Goal: Information Seeking & Learning: Understand process/instructions

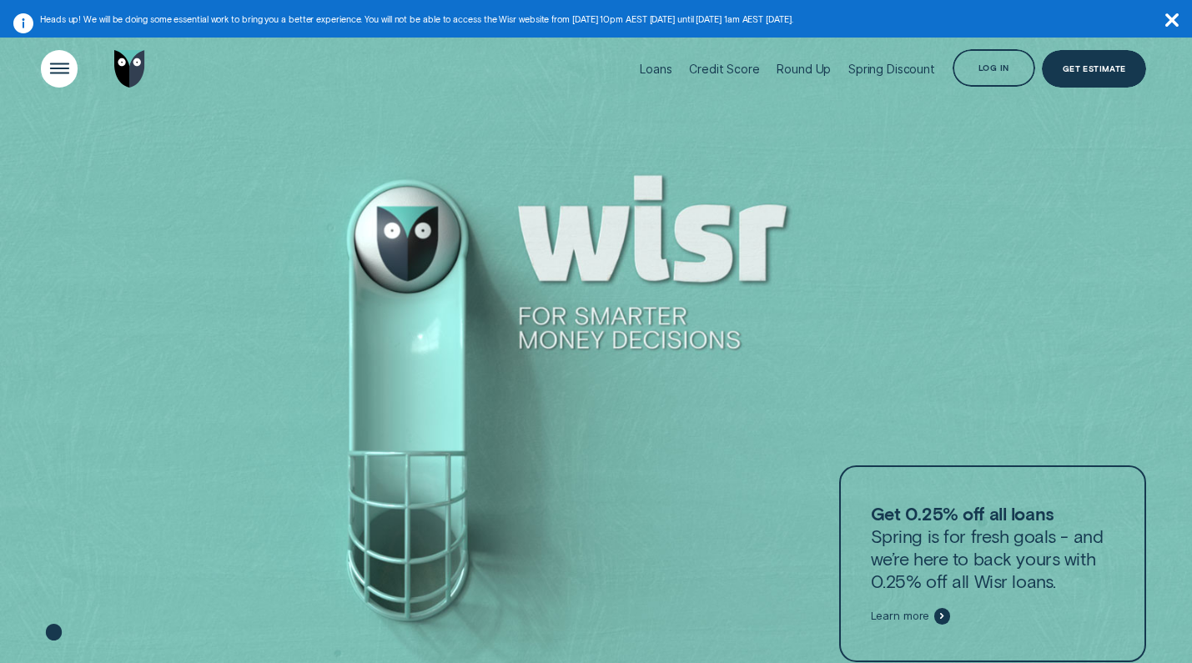
click at [36, 70] on div "Open Menu" at bounding box center [59, 69] width 53 height 53
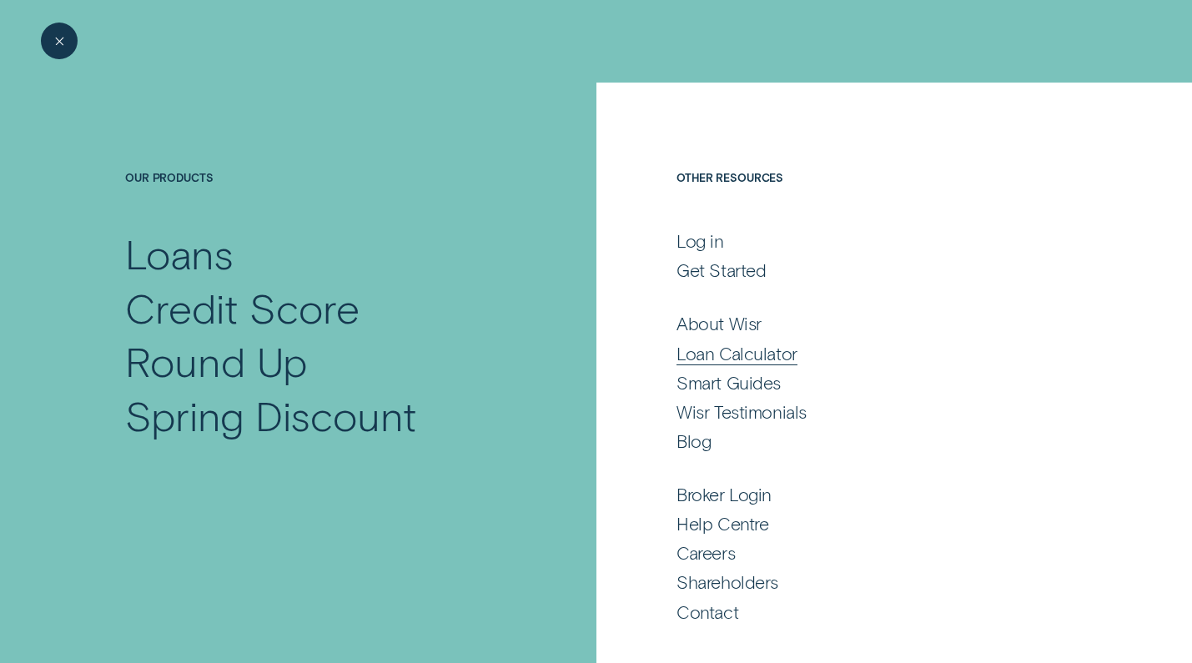
click at [756, 344] on div "Loan Calculator" at bounding box center [736, 354] width 121 height 23
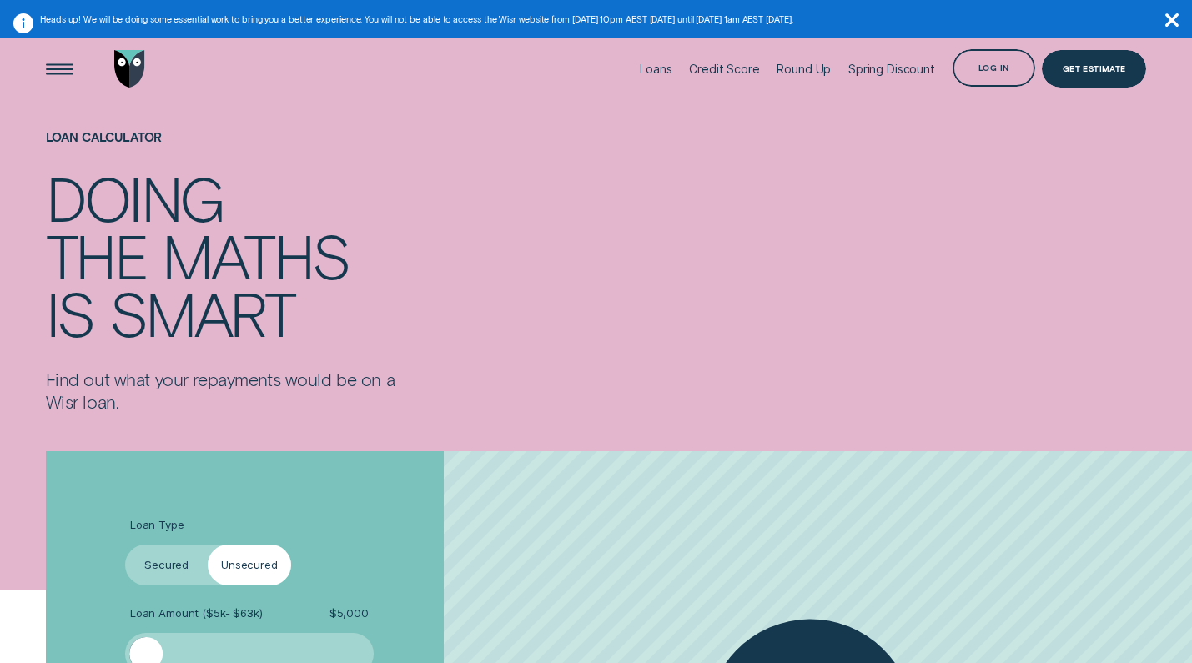
scroll to position [377, 0]
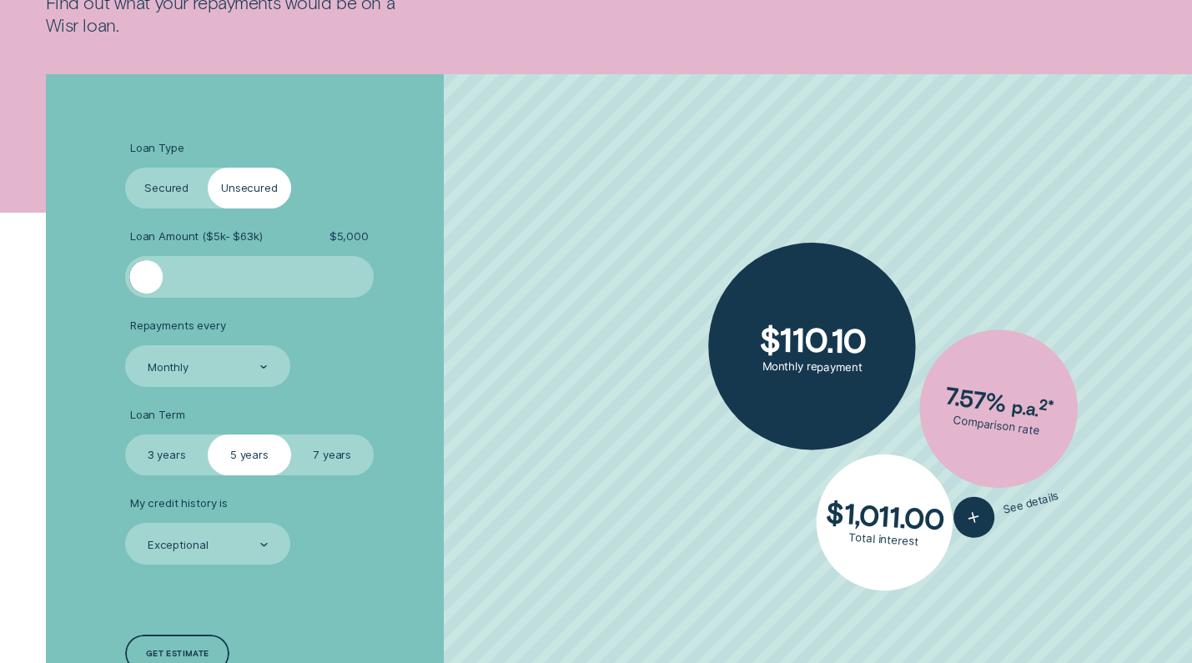
click at [168, 195] on label "Secured" at bounding box center [166, 189] width 83 height 42
click at [125, 168] on input "Secured" at bounding box center [125, 168] width 0 height 0
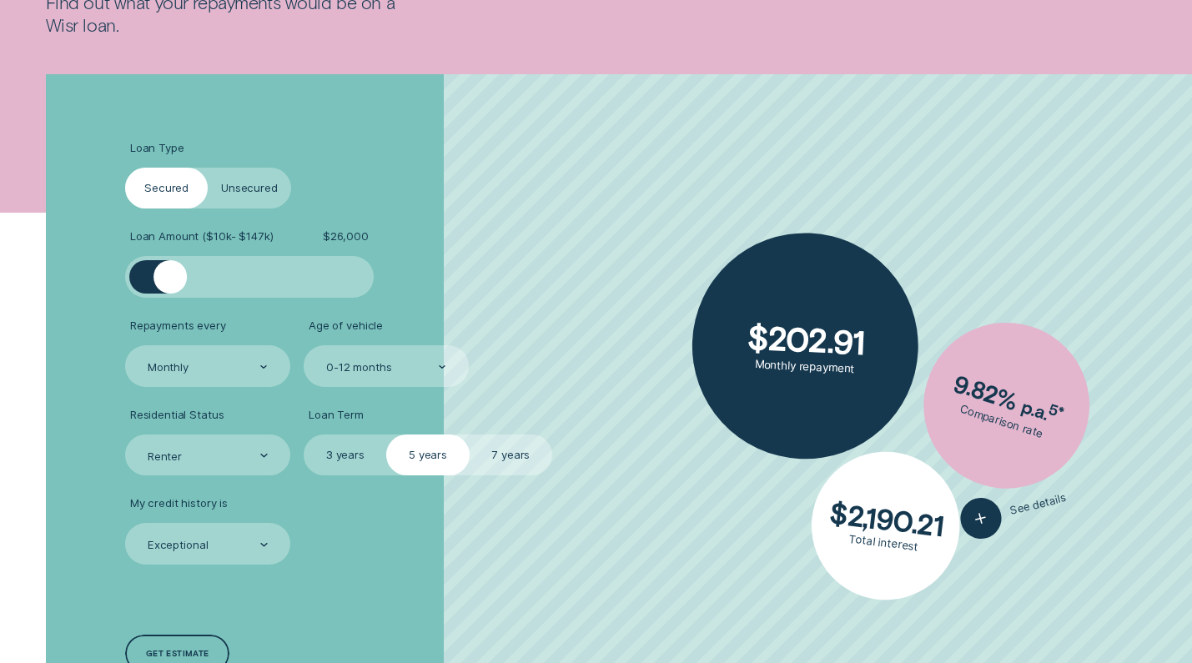
drag, startPoint x: 149, startPoint y: 285, endPoint x: 169, endPoint y: 283, distance: 20.2
click at [169, 283] on div at bounding box center [169, 276] width 33 height 33
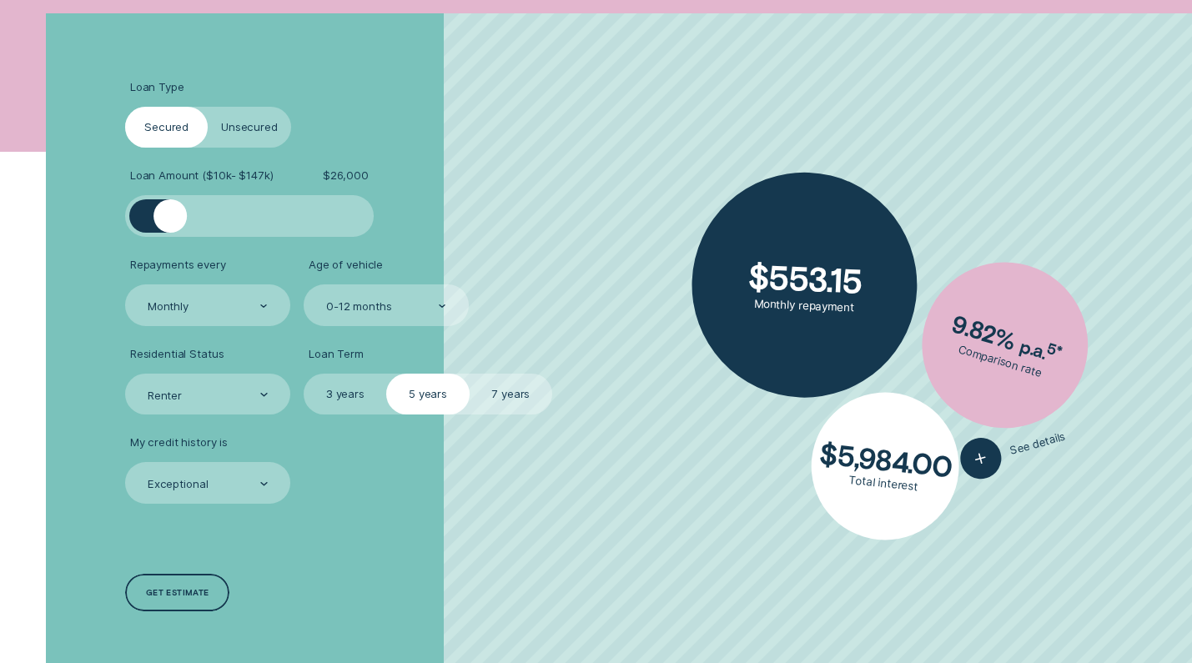
scroll to position [439, 0]
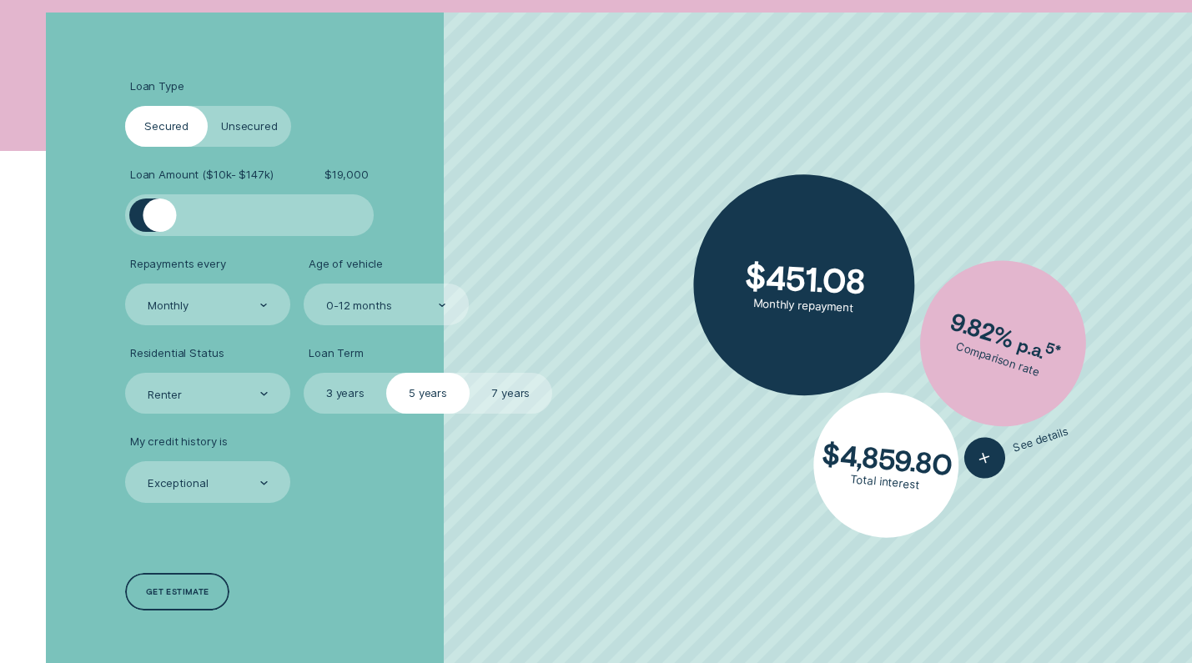
click at [159, 209] on div at bounding box center [159, 215] width 33 height 33
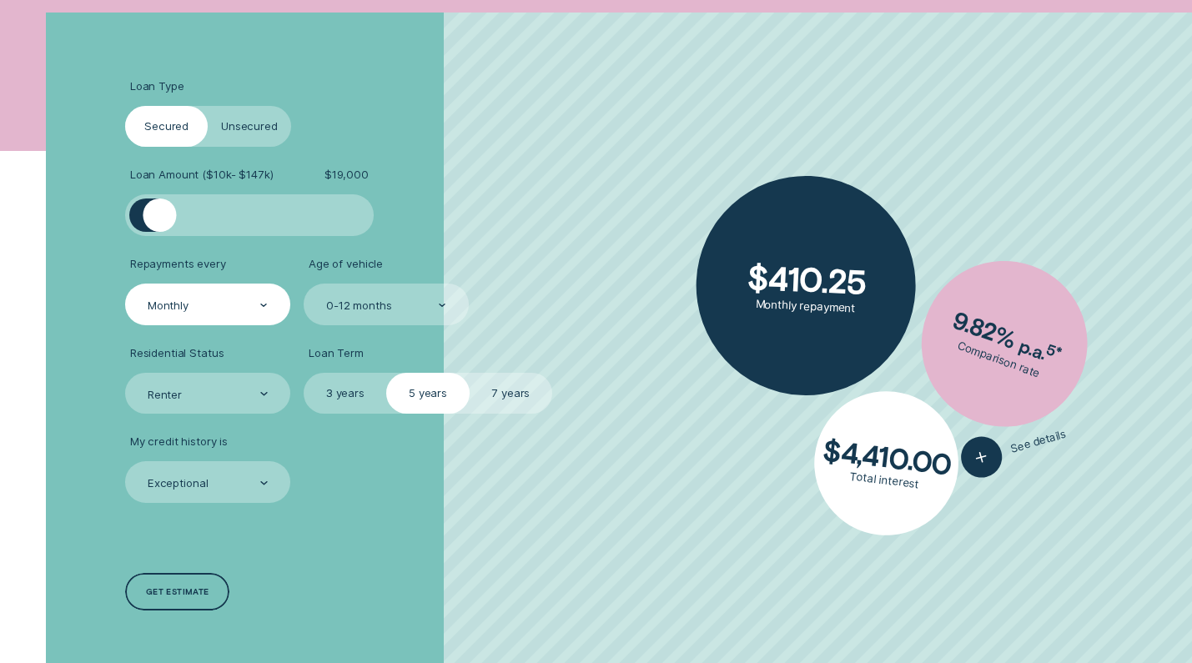
click at [228, 301] on div "Monthly" at bounding box center [207, 305] width 122 height 16
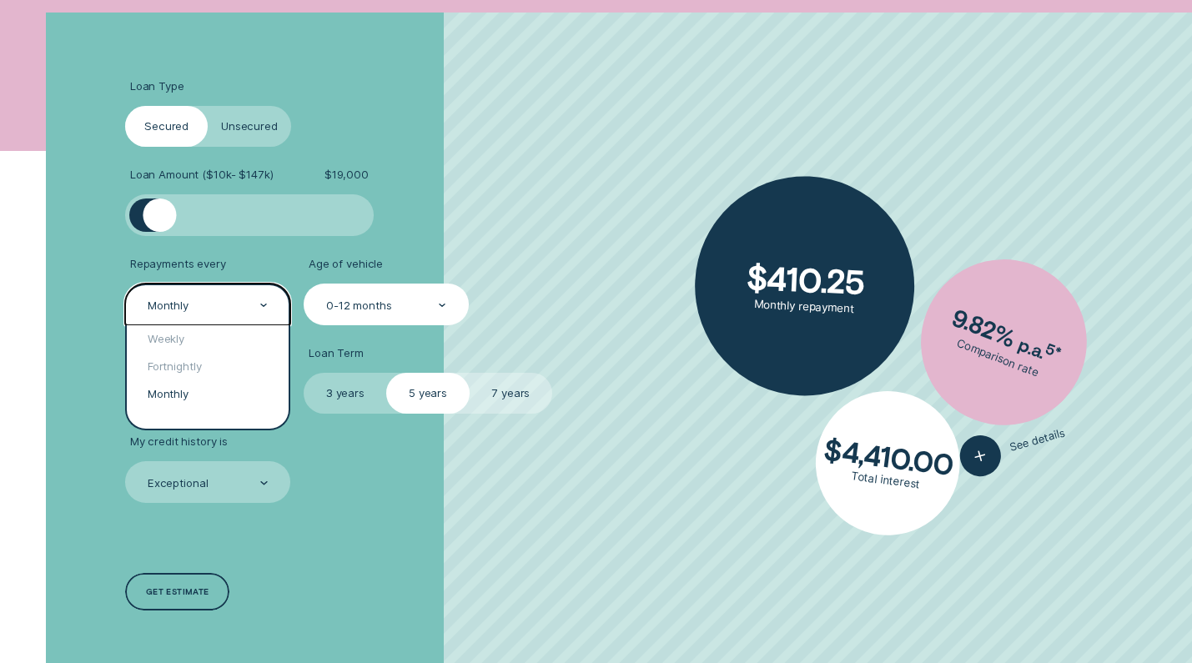
click at [363, 314] on div "0-12 months" at bounding box center [386, 305] width 165 height 42
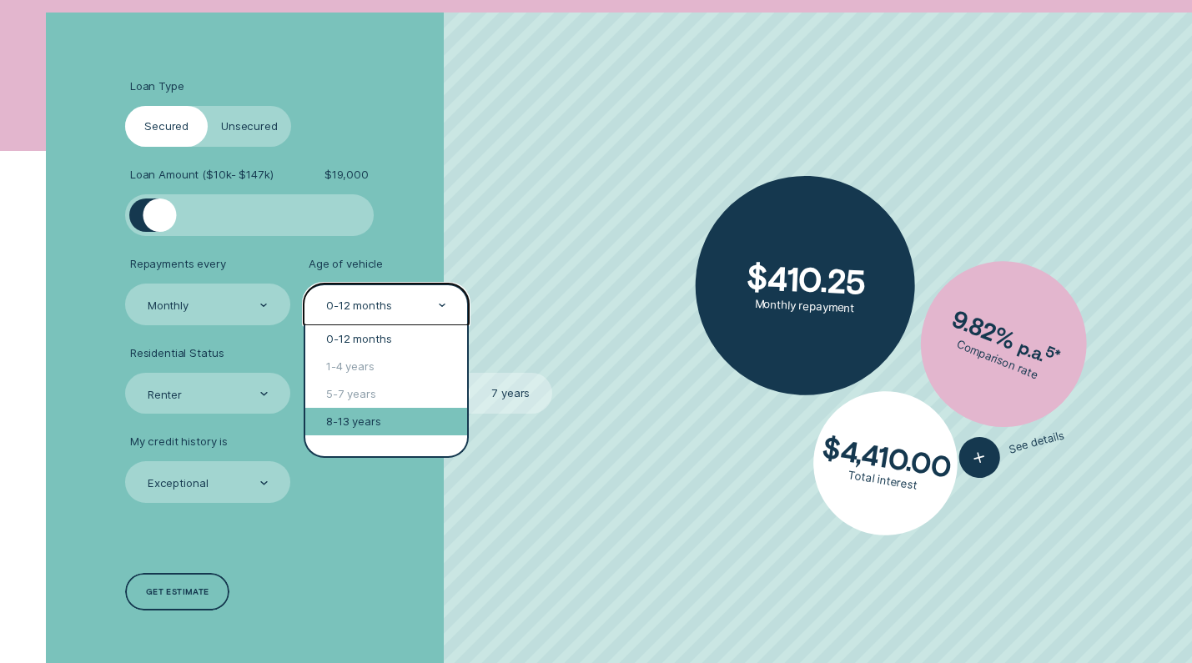
click at [360, 419] on div "8-13 years" at bounding box center [386, 422] width 162 height 28
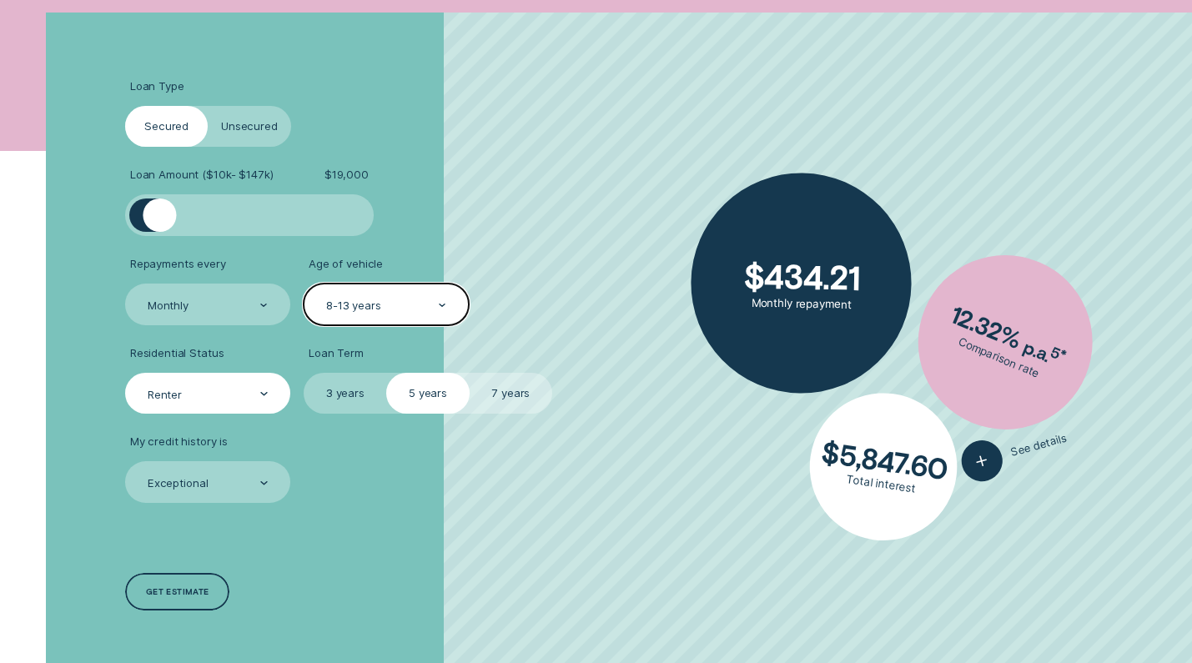
click at [226, 406] on div "Renter" at bounding box center [207, 394] width 165 height 42
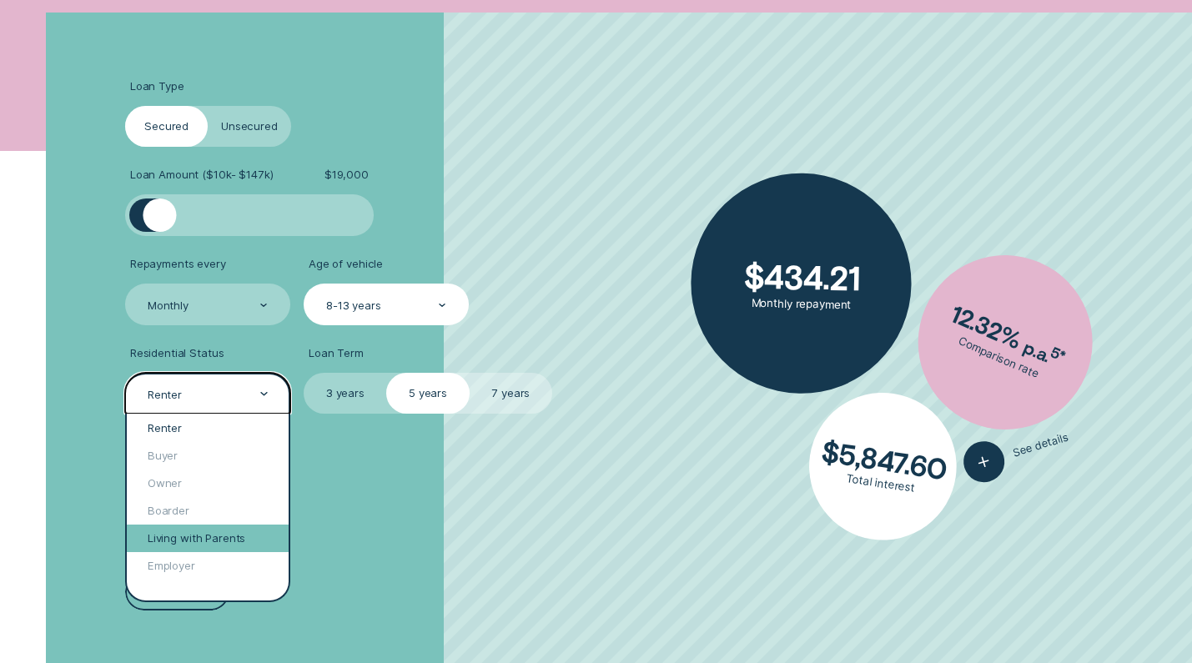
click at [220, 543] on div "Living with Parents" at bounding box center [208, 539] width 162 height 28
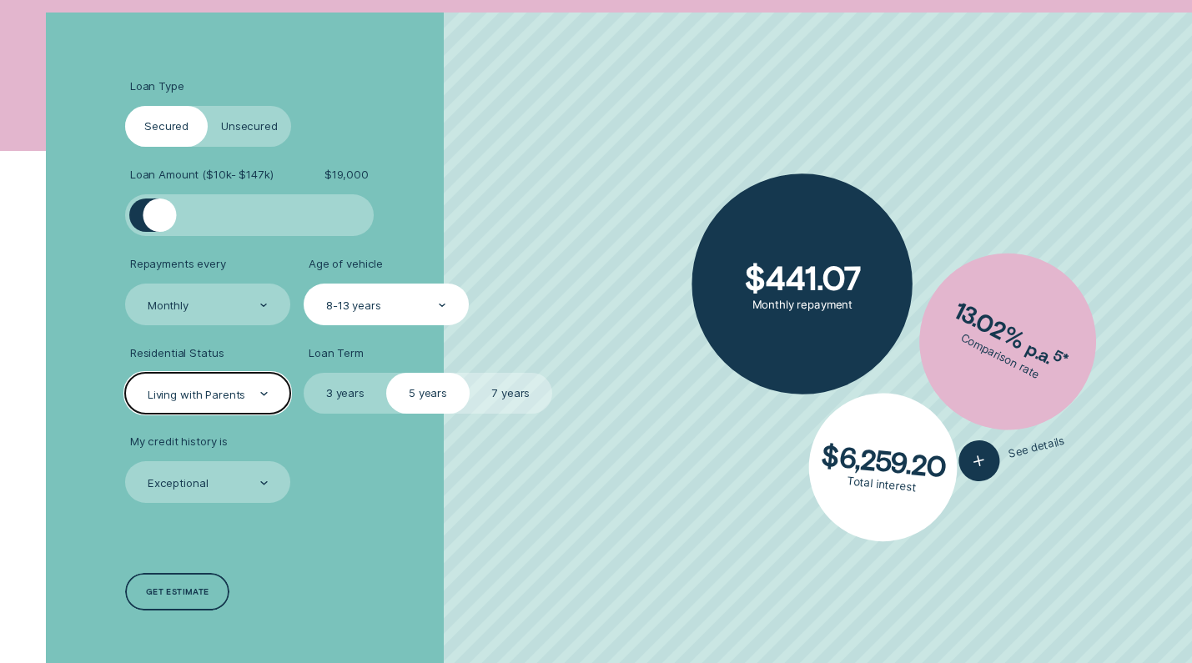
click at [358, 398] on label "3 years" at bounding box center [345, 394] width 83 height 42
click at [304, 373] on input "3 years" at bounding box center [304, 373] width 0 height 0
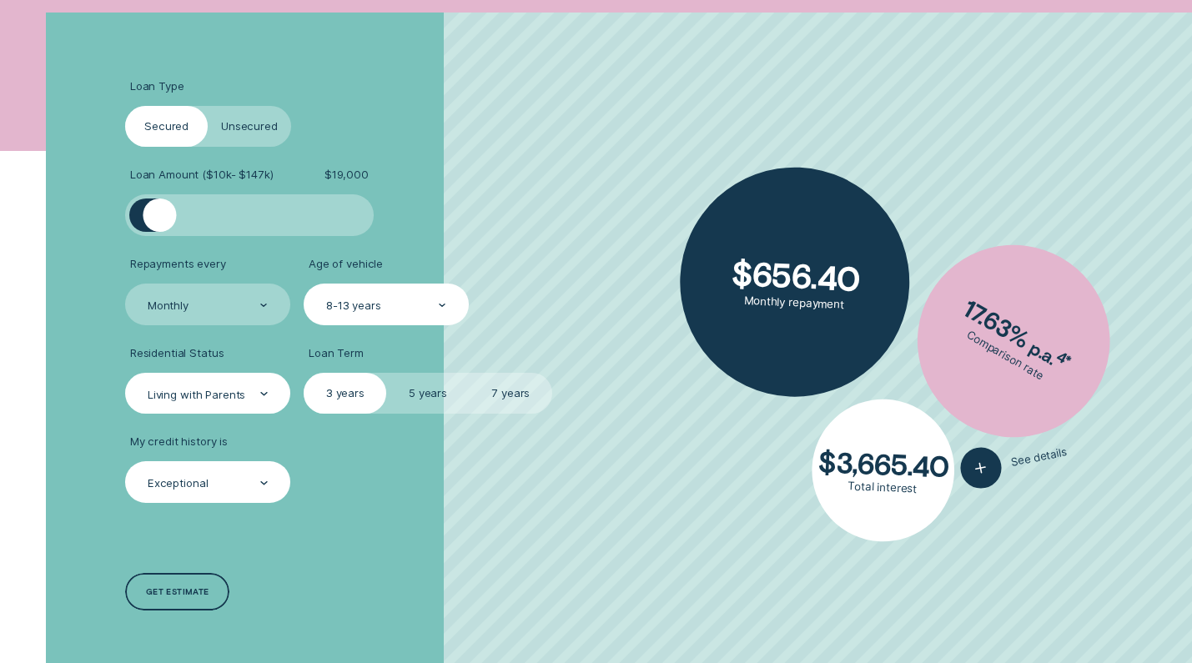
click at [209, 482] on div "Exceptional" at bounding box center [207, 483] width 122 height 16
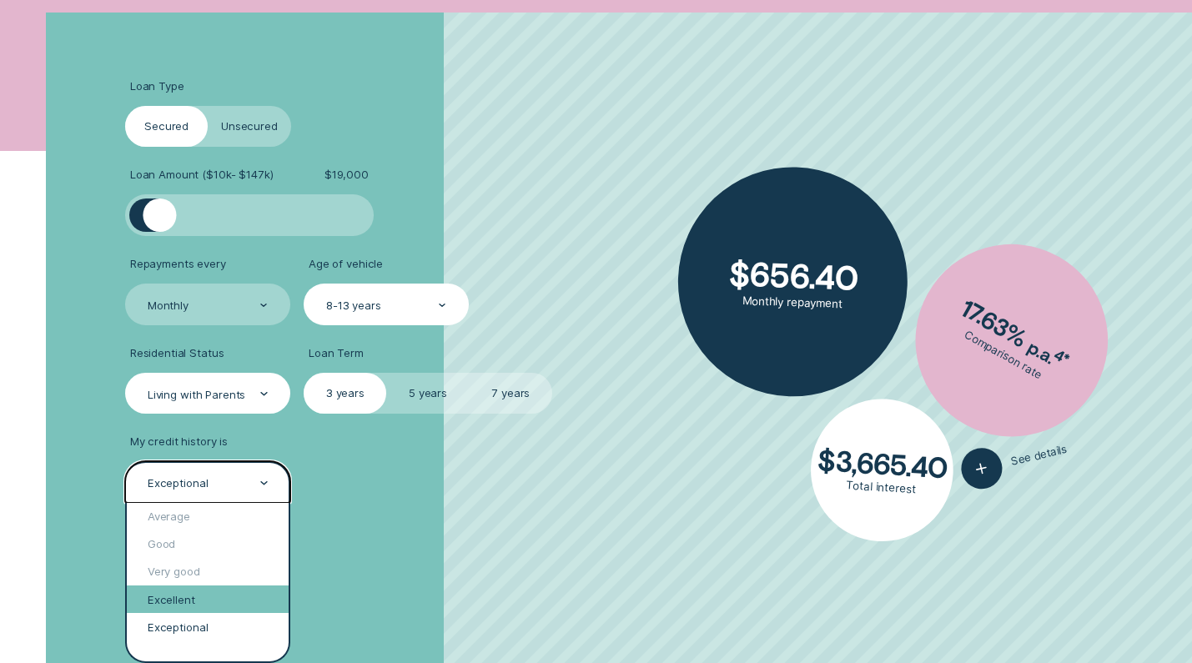
click at [195, 586] on div "Excellent" at bounding box center [208, 600] width 162 height 28
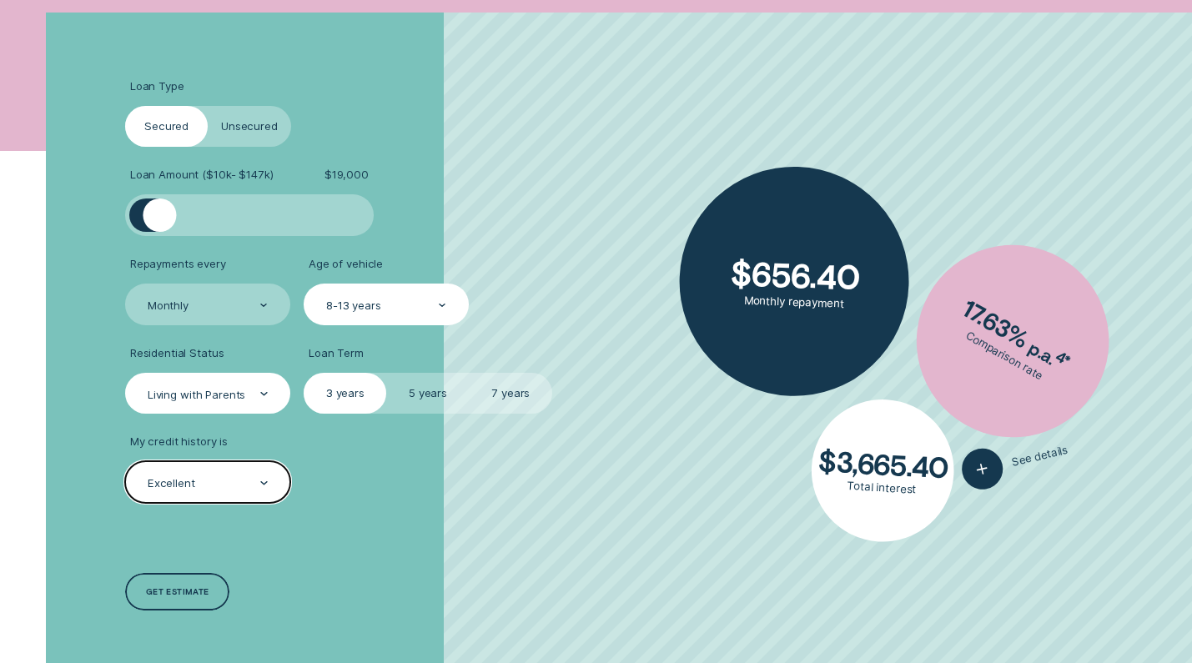
click at [251, 407] on div "Living with Parents" at bounding box center [207, 394] width 165 height 42
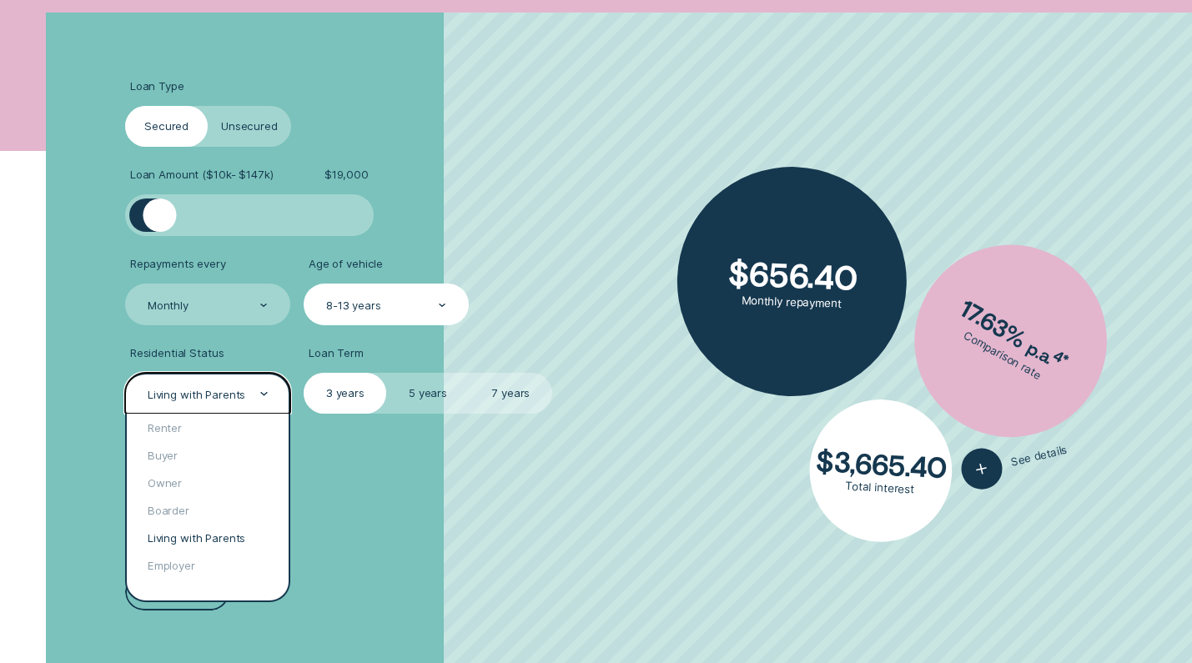
click at [252, 407] on div "Living with Parents" at bounding box center [207, 394] width 165 height 42
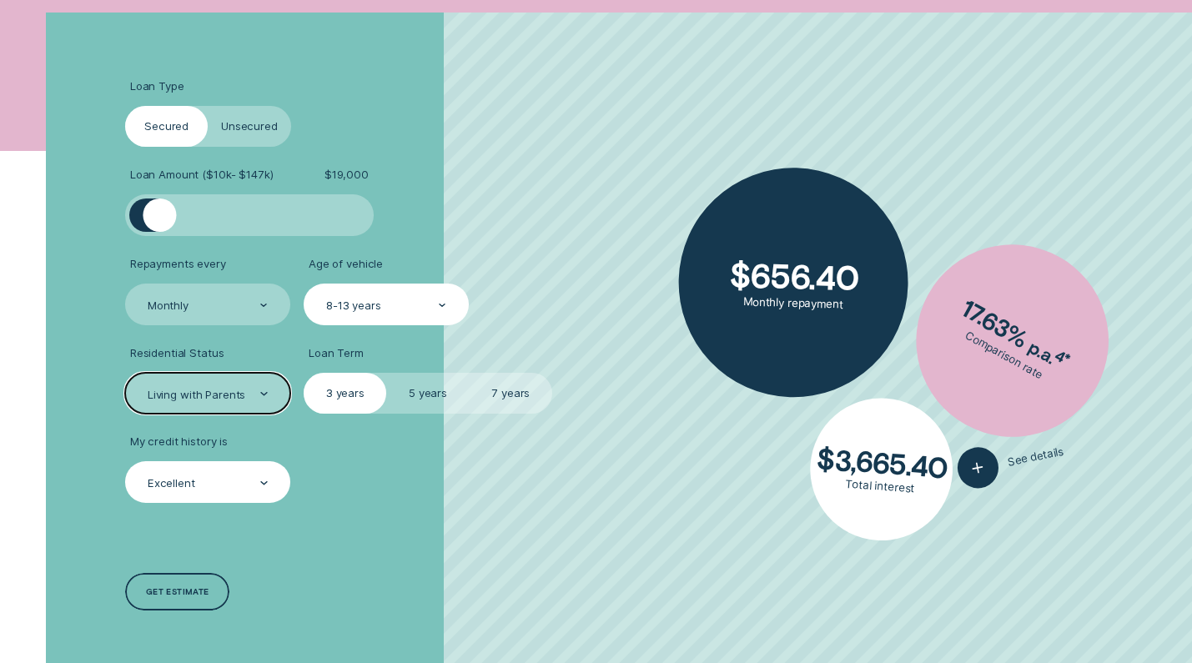
click at [258, 130] on label "Unsecured" at bounding box center [249, 127] width 83 height 42
click at [208, 106] on input "Unsecured" at bounding box center [208, 106] width 0 height 0
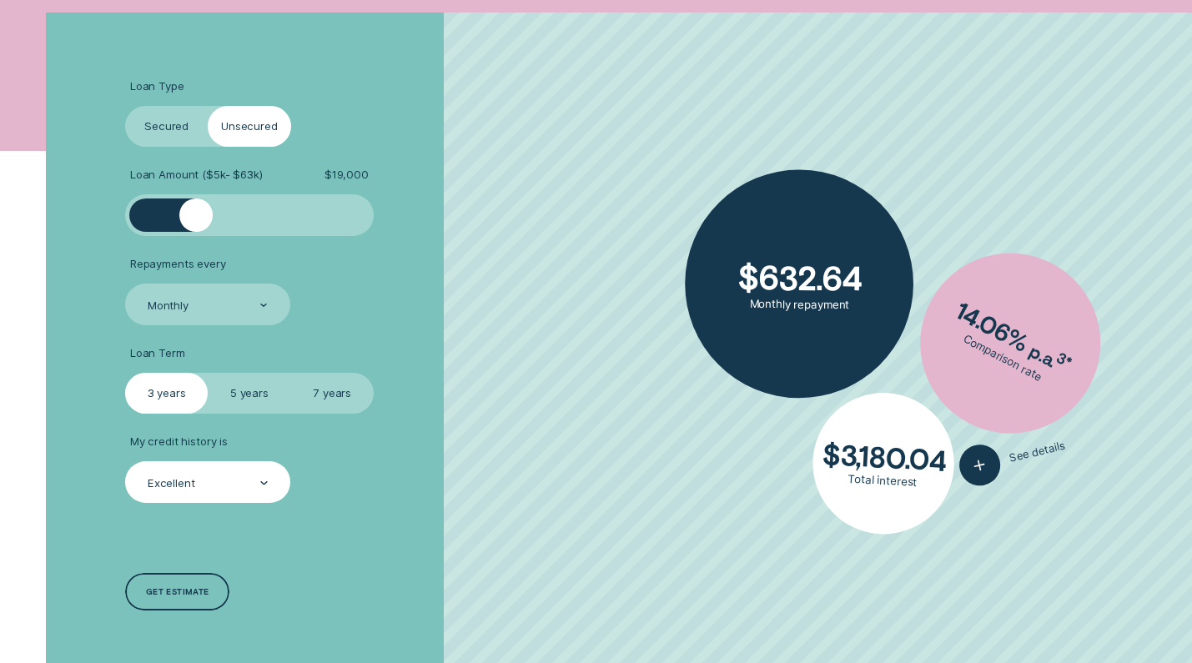
click at [184, 120] on label "Secured" at bounding box center [166, 127] width 83 height 42
click at [125, 106] on input "Secured" at bounding box center [125, 106] width 0 height 0
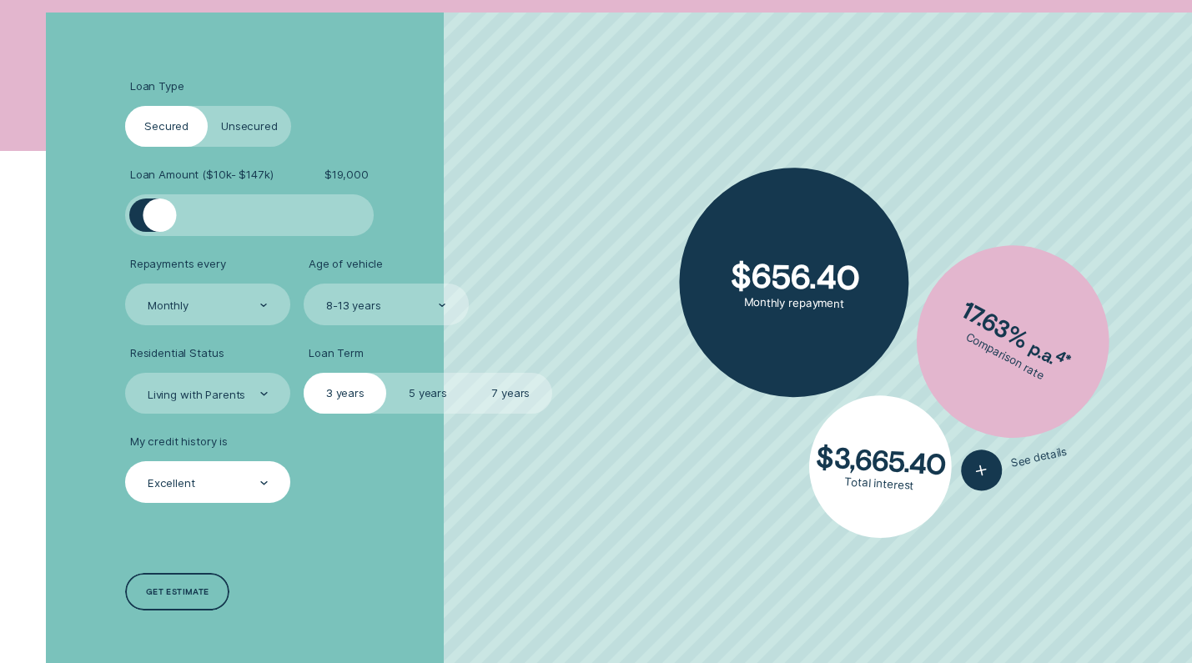
click at [249, 122] on label "Unsecured" at bounding box center [249, 127] width 83 height 42
click at [208, 106] on input "Unsecured" at bounding box center [208, 106] width 0 height 0
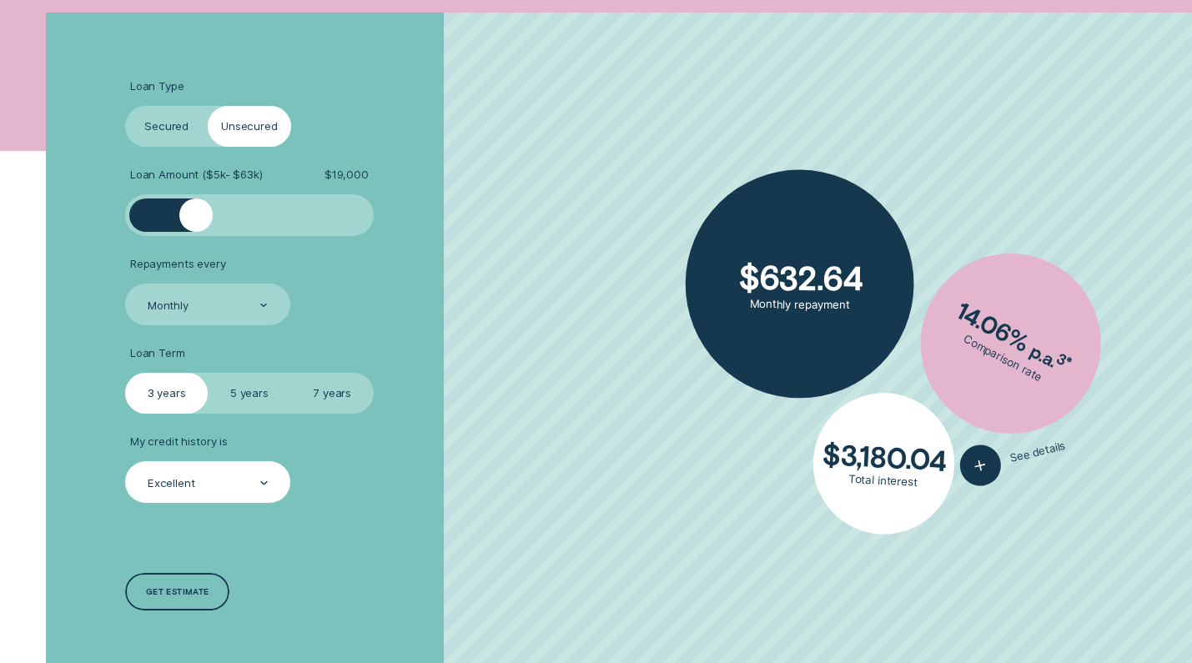
click at [194, 224] on div at bounding box center [195, 215] width 33 height 33
click at [185, 461] on div "Excellent" at bounding box center [207, 482] width 165 height 42
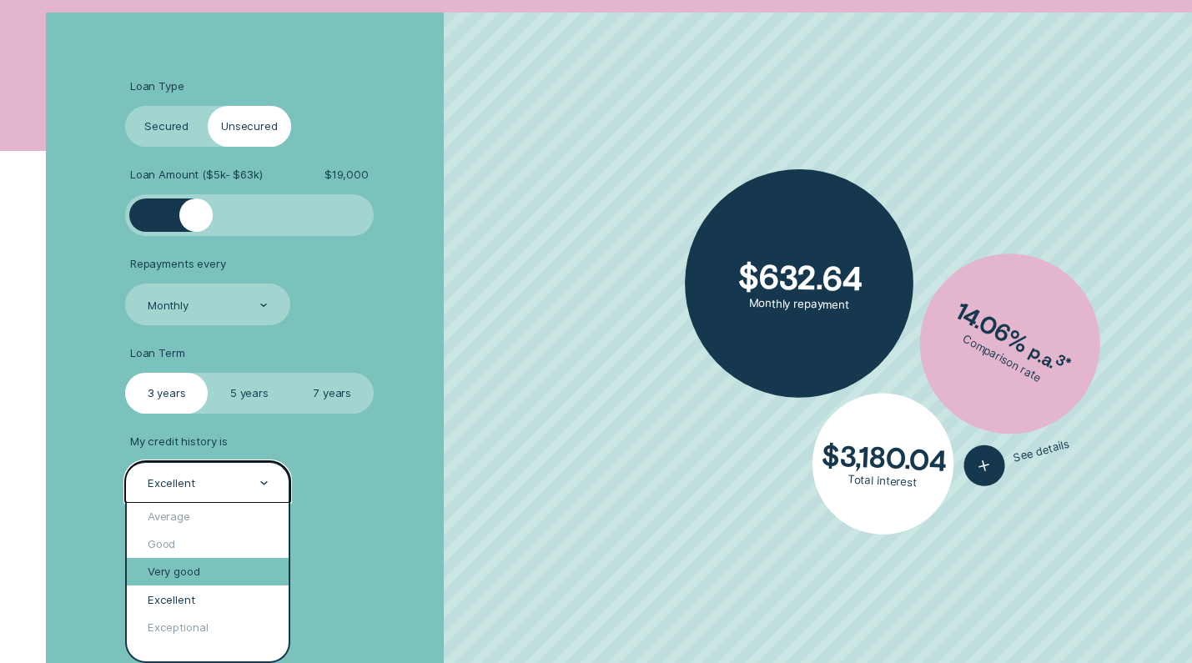
click at [178, 563] on div "Very good" at bounding box center [208, 572] width 162 height 28
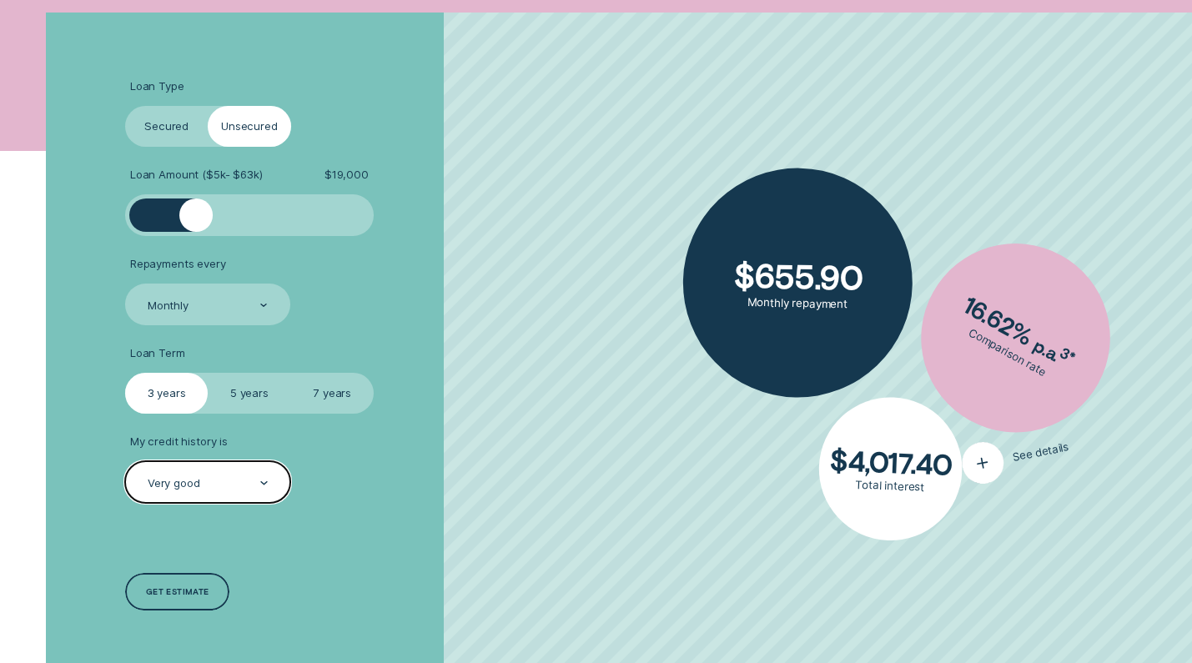
click at [1020, 476] on button "See details" at bounding box center [1015, 456] width 113 height 60
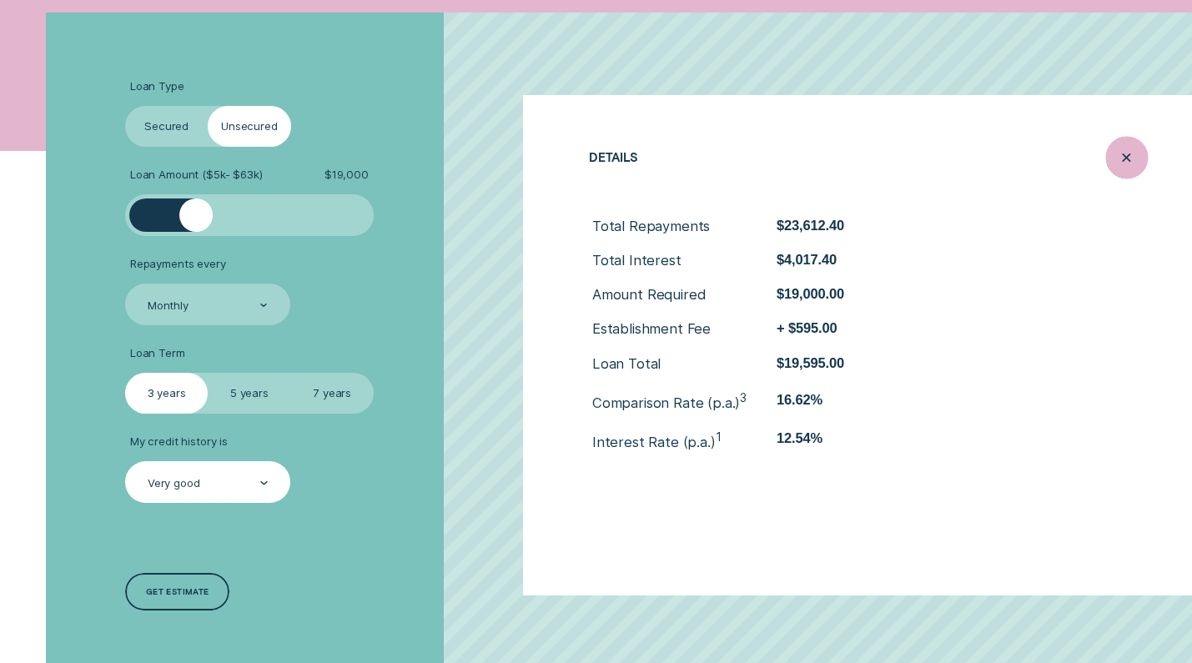
click at [1118, 151] on icon "Close loan details" at bounding box center [1126, 158] width 21 height 26
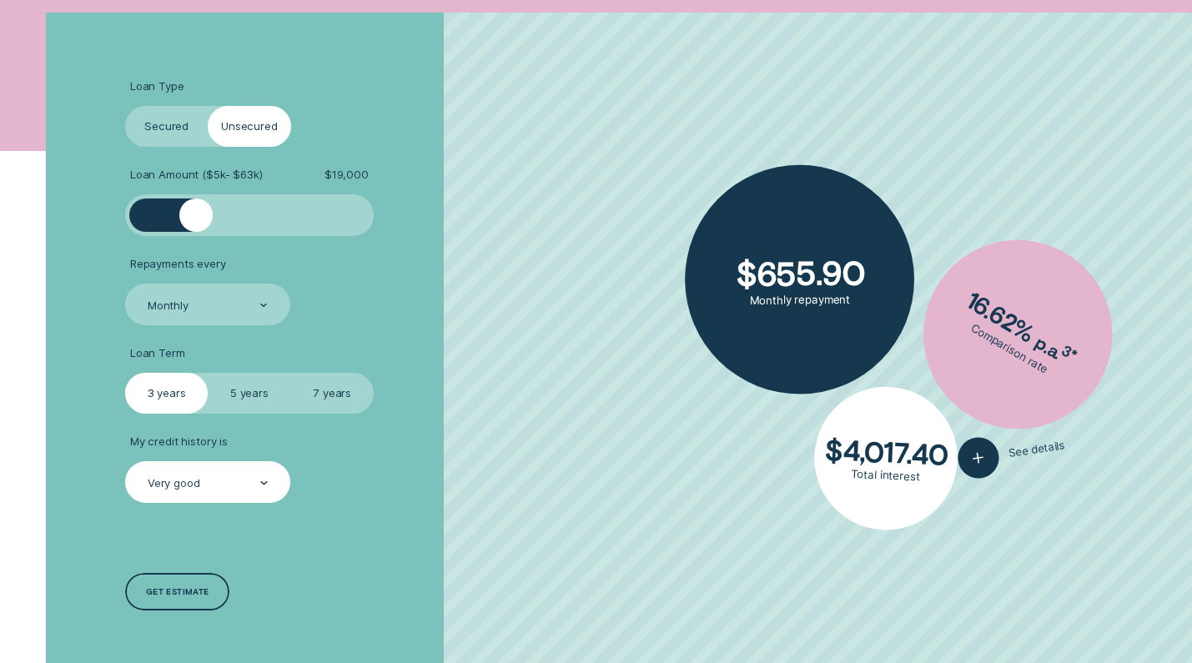
click at [195, 123] on label "Secured" at bounding box center [166, 127] width 83 height 42
click at [125, 106] on input "Secured" at bounding box center [125, 106] width 0 height 0
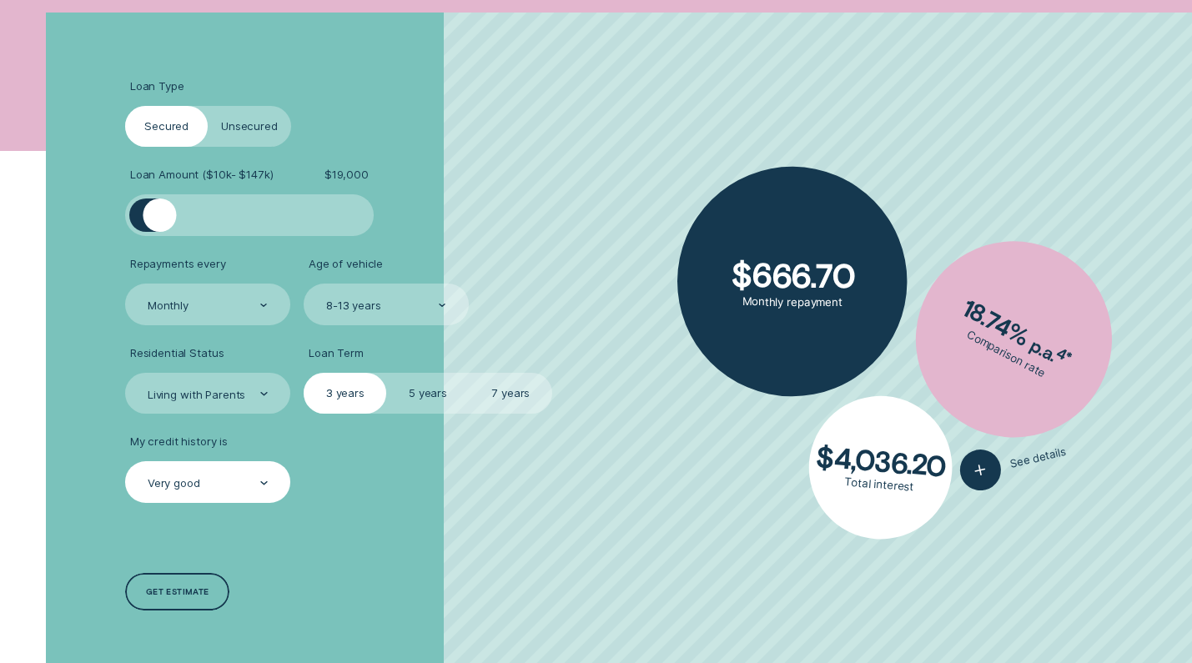
click at [525, 395] on label "7 years" at bounding box center [511, 394] width 83 height 42
click at [470, 373] on input "7 years" at bounding box center [470, 373] width 0 height 0
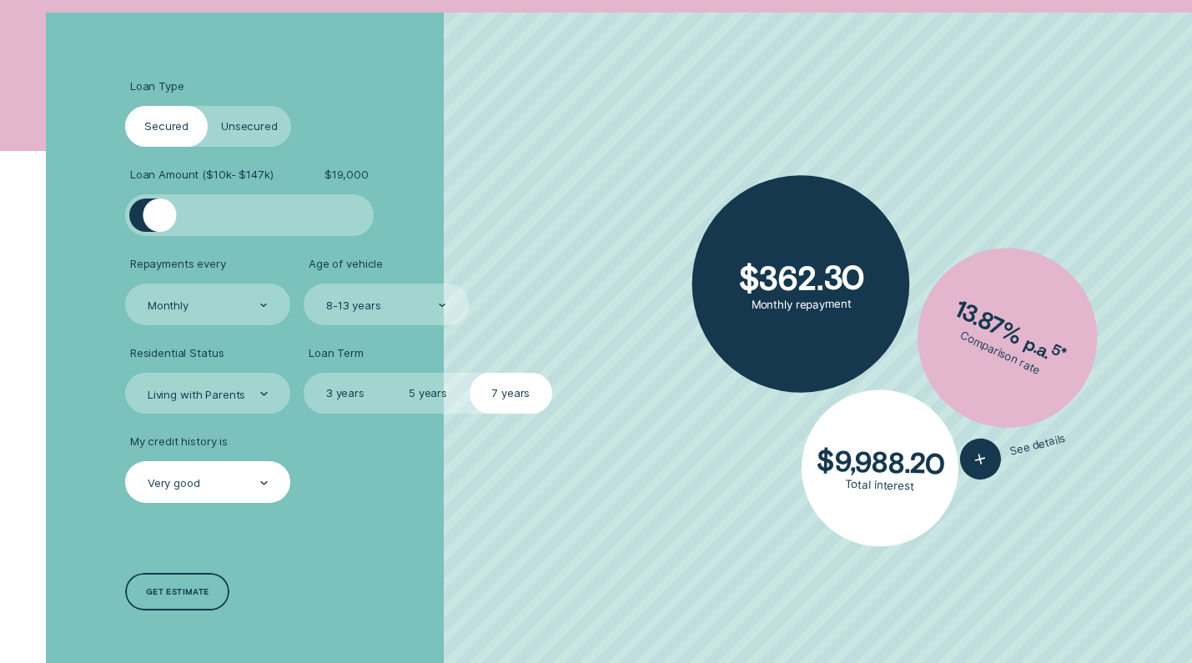
click at [432, 382] on label "5 years" at bounding box center [427, 394] width 83 height 42
click at [386, 373] on input "5 years" at bounding box center [386, 373] width 0 height 0
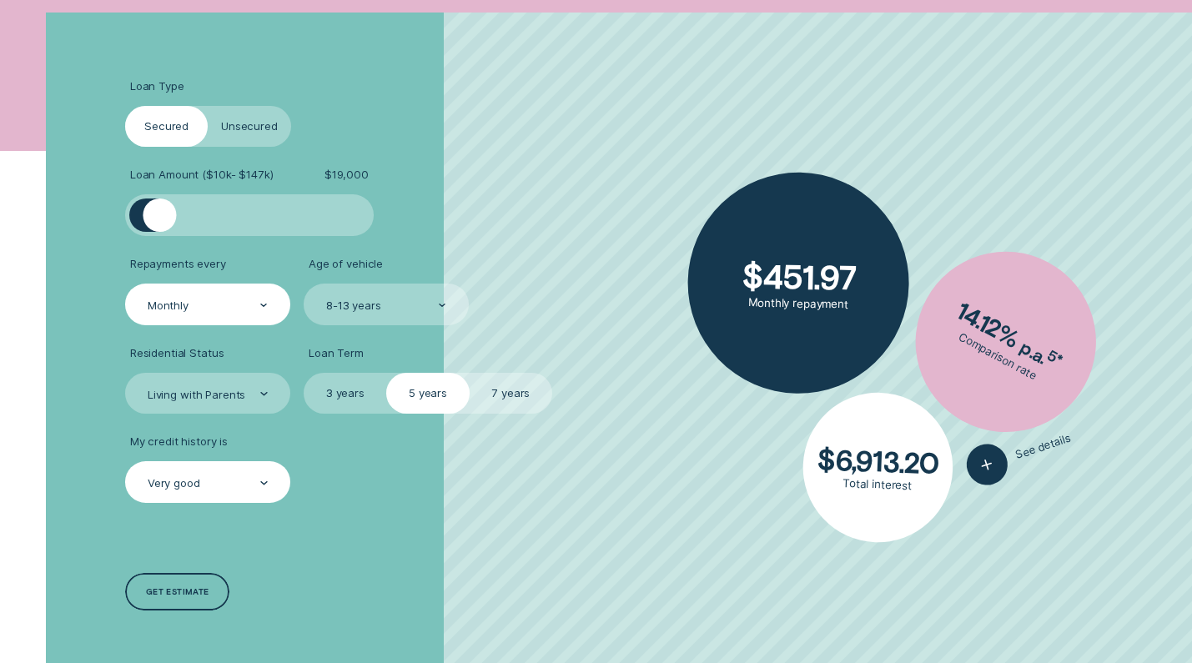
click at [232, 304] on div "Monthly" at bounding box center [207, 305] width 122 height 16
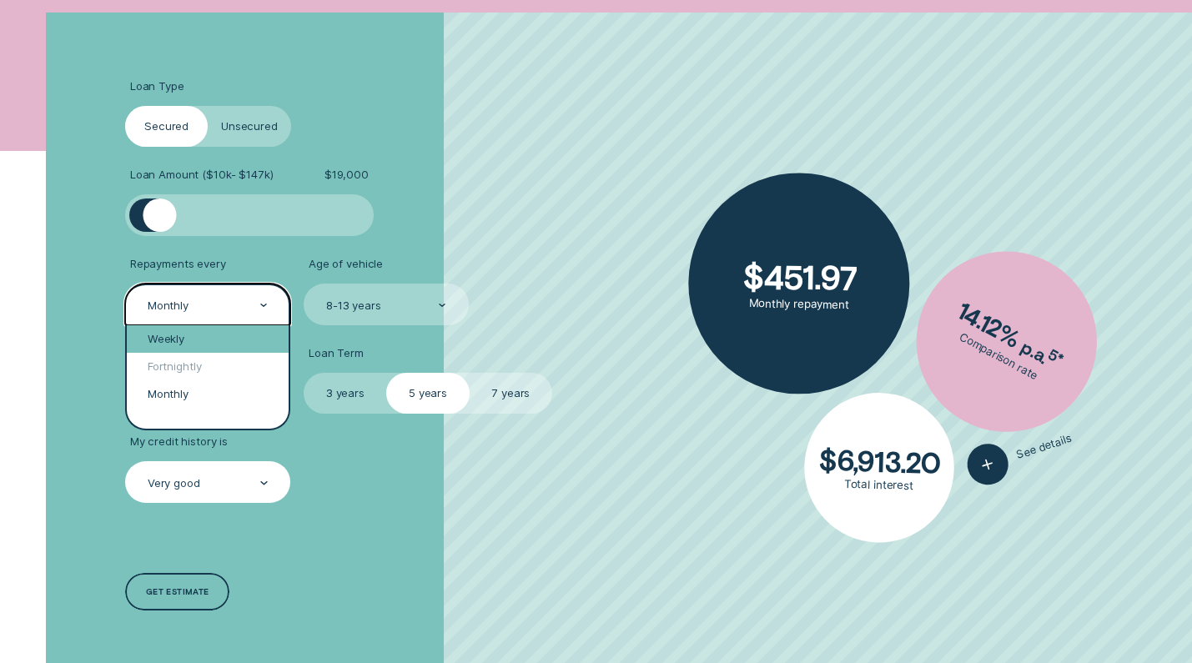
click at [224, 341] on div "Weekly" at bounding box center [208, 339] width 162 height 28
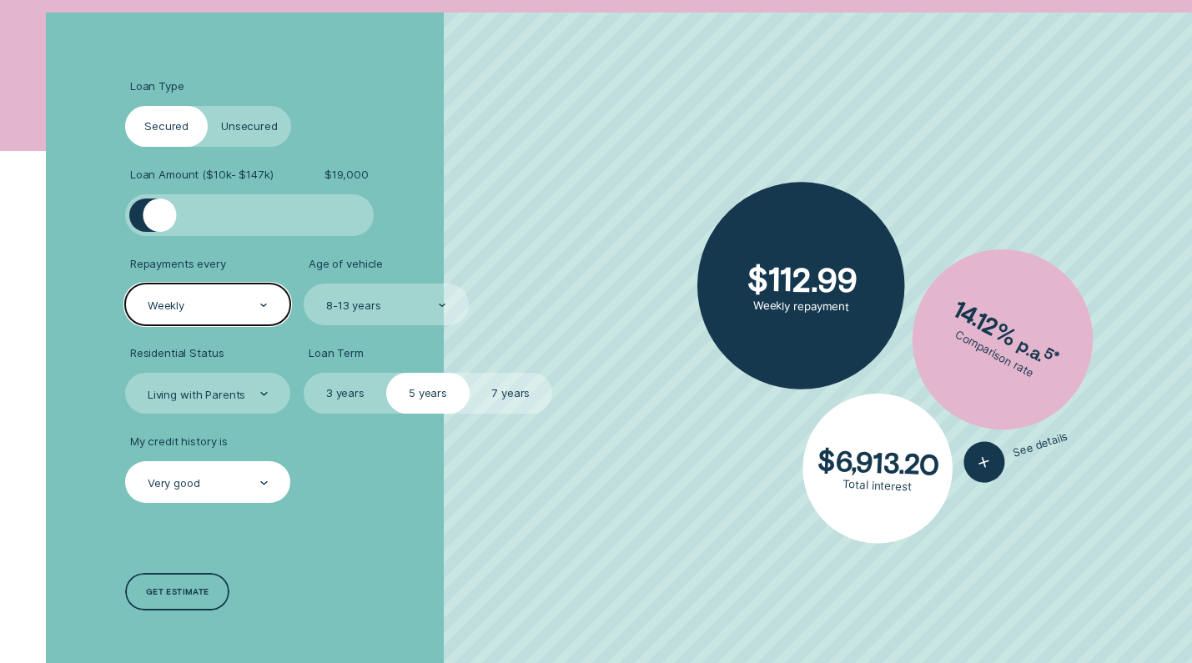
click at [228, 301] on div "Weekly" at bounding box center [207, 305] width 122 height 16
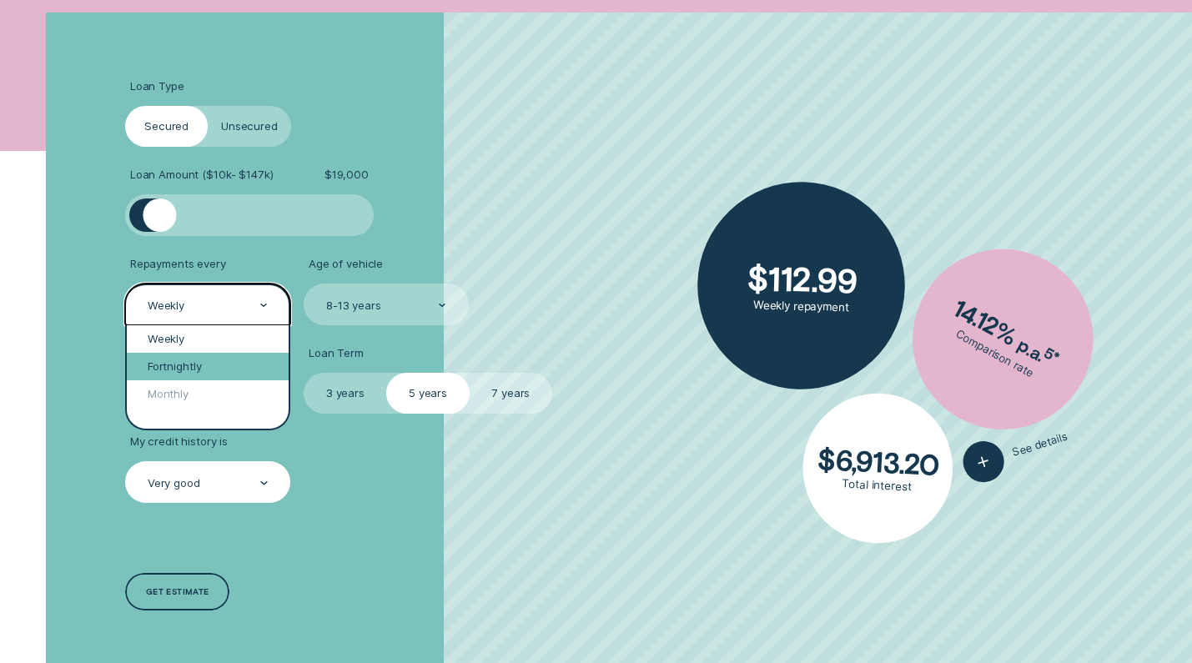
click at [210, 366] on div "Fortnightly" at bounding box center [208, 367] width 162 height 28
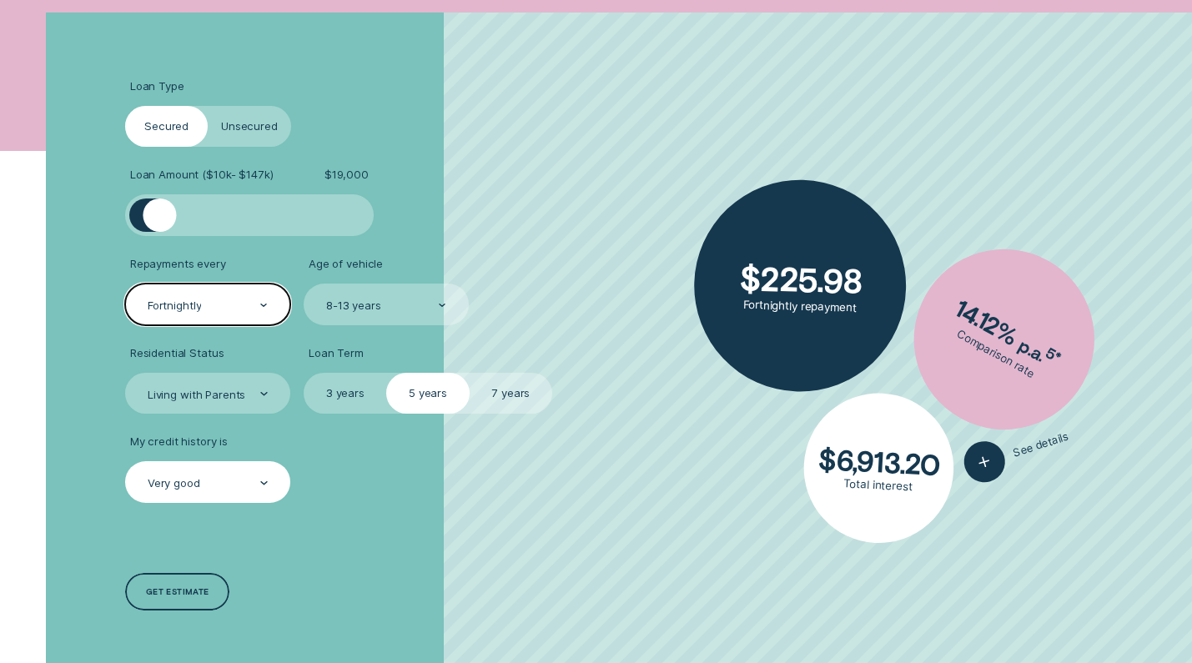
click at [222, 303] on div "Fortnightly" at bounding box center [207, 305] width 122 height 16
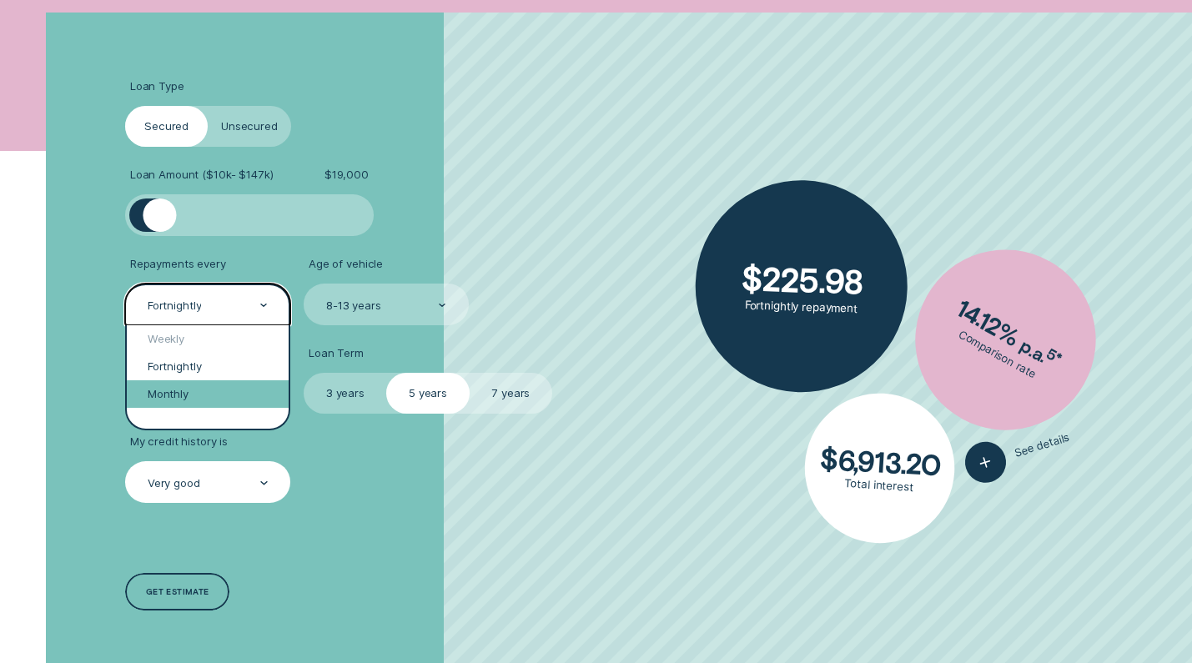
click at [211, 388] on div "Monthly" at bounding box center [208, 394] width 162 height 28
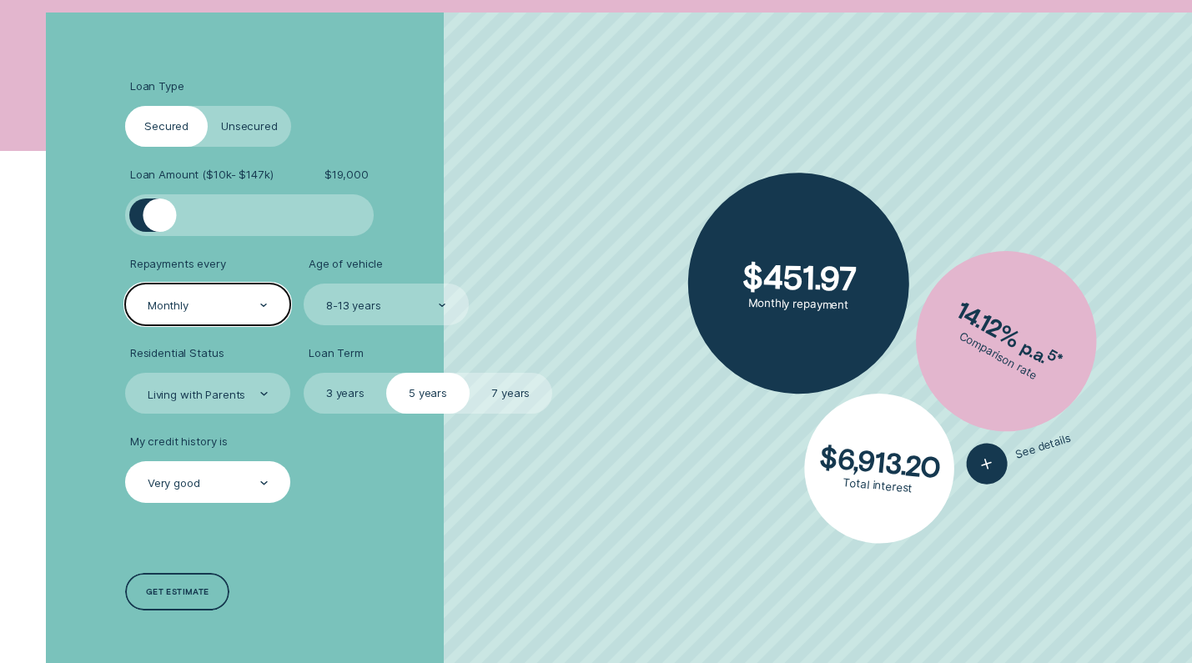
click at [201, 470] on div "Very good" at bounding box center [207, 482] width 165 height 42
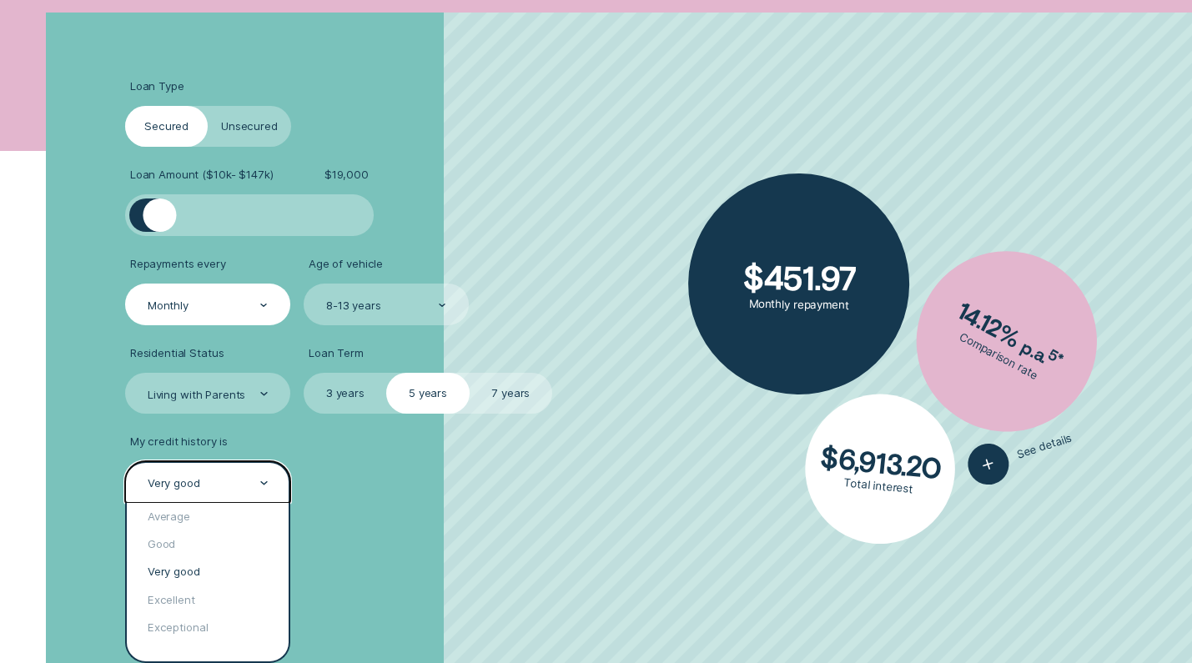
click at [201, 470] on div "Very good" at bounding box center [207, 482] width 165 height 42
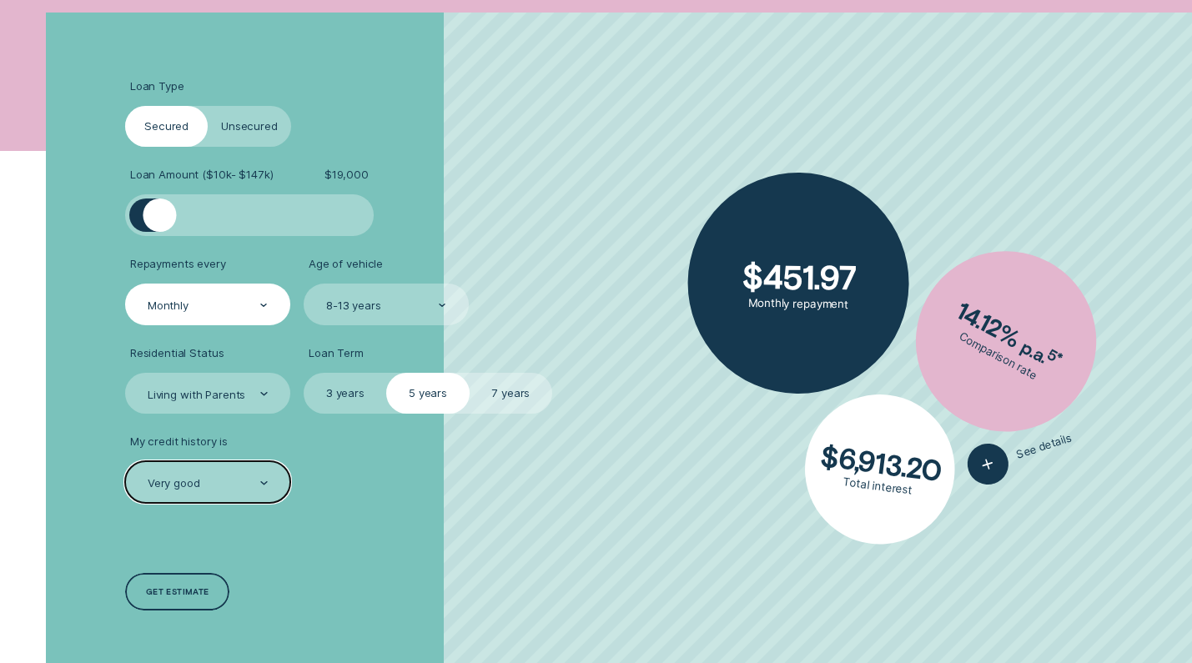
click at [518, 395] on label "7 years" at bounding box center [511, 394] width 83 height 42
click at [470, 373] on input "7 years" at bounding box center [470, 373] width 0 height 0
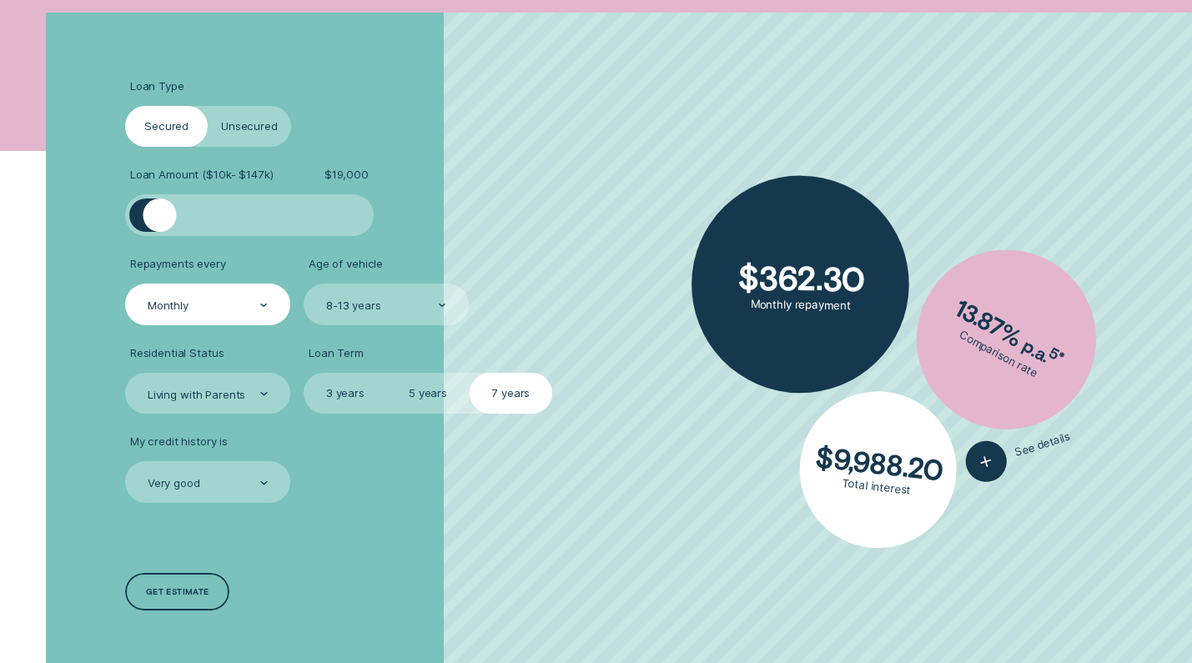
click at [425, 394] on label "5 years" at bounding box center [427, 394] width 83 height 42
click at [386, 373] on input "5 years" at bounding box center [386, 373] width 0 height 0
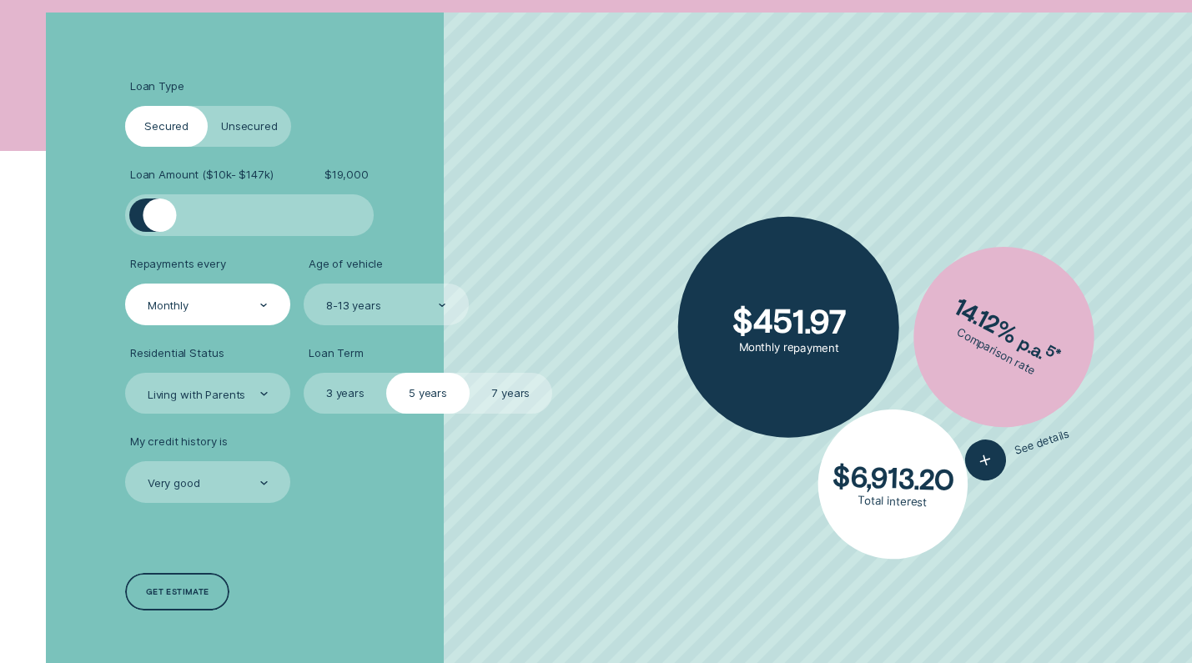
click at [510, 395] on label "7 years" at bounding box center [511, 394] width 83 height 42
click at [470, 373] on input "7 years" at bounding box center [470, 373] width 0 height 0
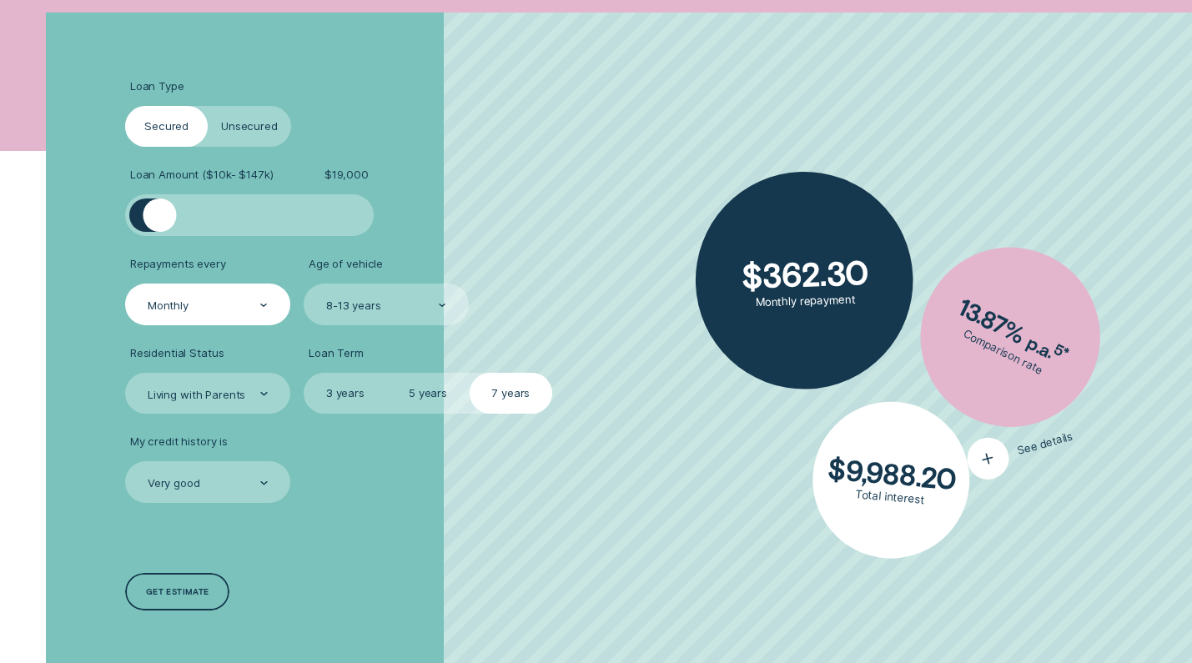
click at [996, 467] on icon "button" at bounding box center [987, 458] width 27 height 29
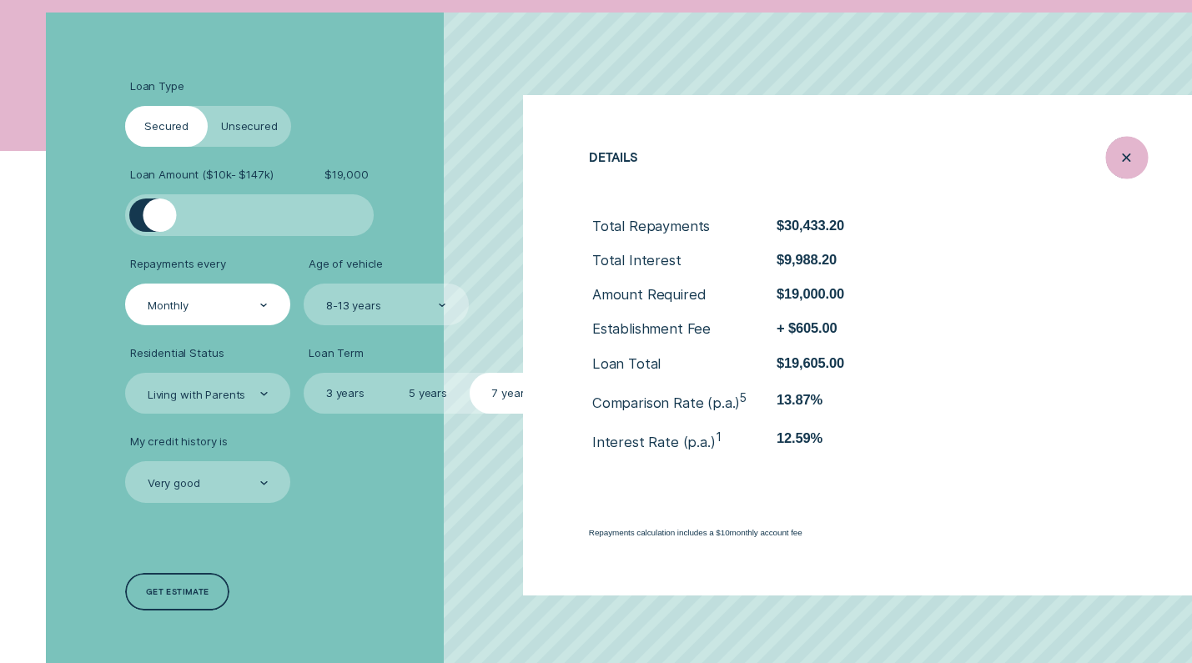
click at [1128, 162] on icon "Close loan details" at bounding box center [1126, 158] width 21 height 26
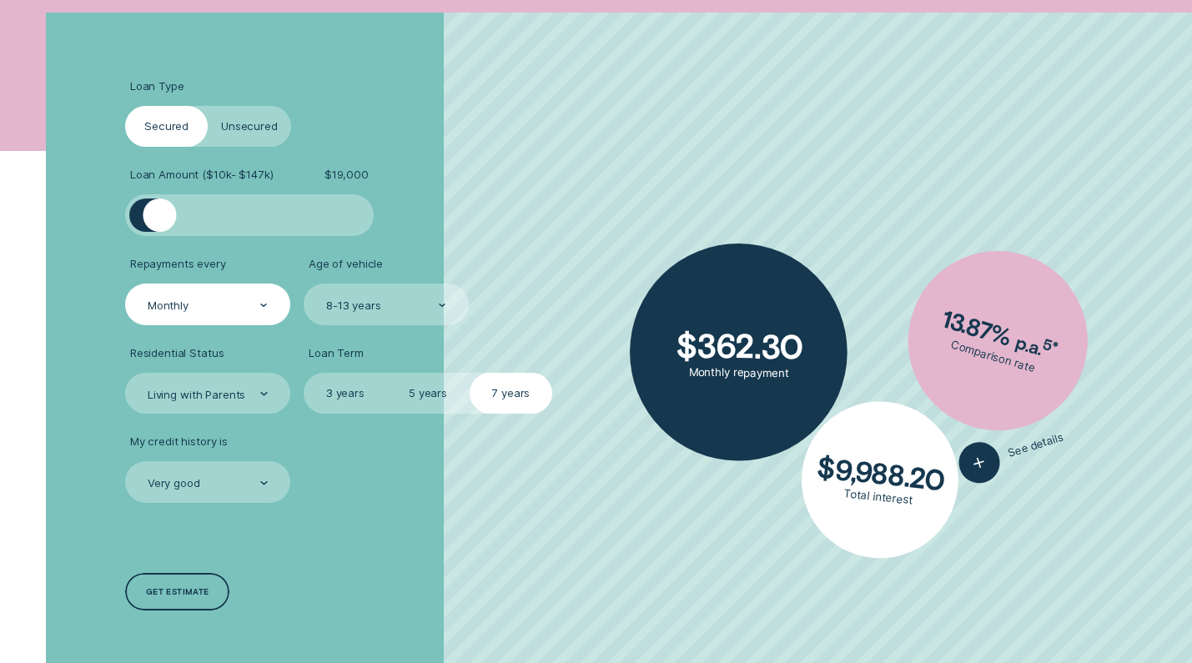
click at [420, 401] on label "5 years" at bounding box center [427, 394] width 83 height 42
click at [386, 373] on input "5 years" at bounding box center [386, 373] width 0 height 0
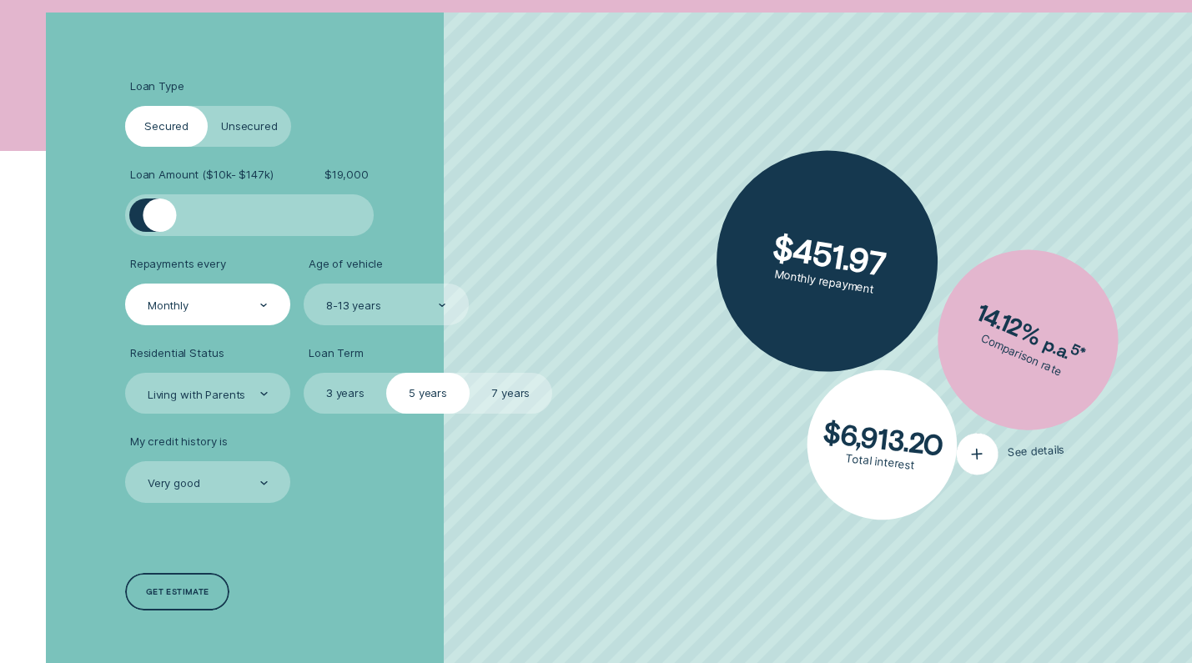
click at [972, 437] on div "button" at bounding box center [976, 453] width 43 height 43
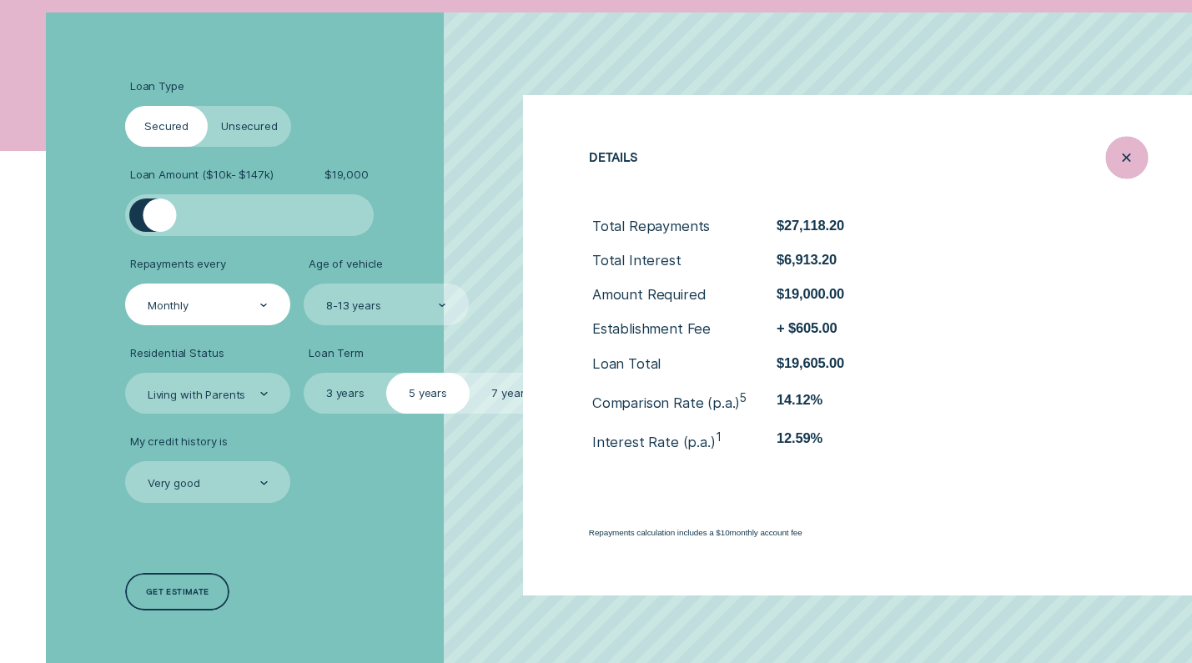
click at [1141, 154] on div "Close loan details" at bounding box center [1126, 158] width 43 height 43
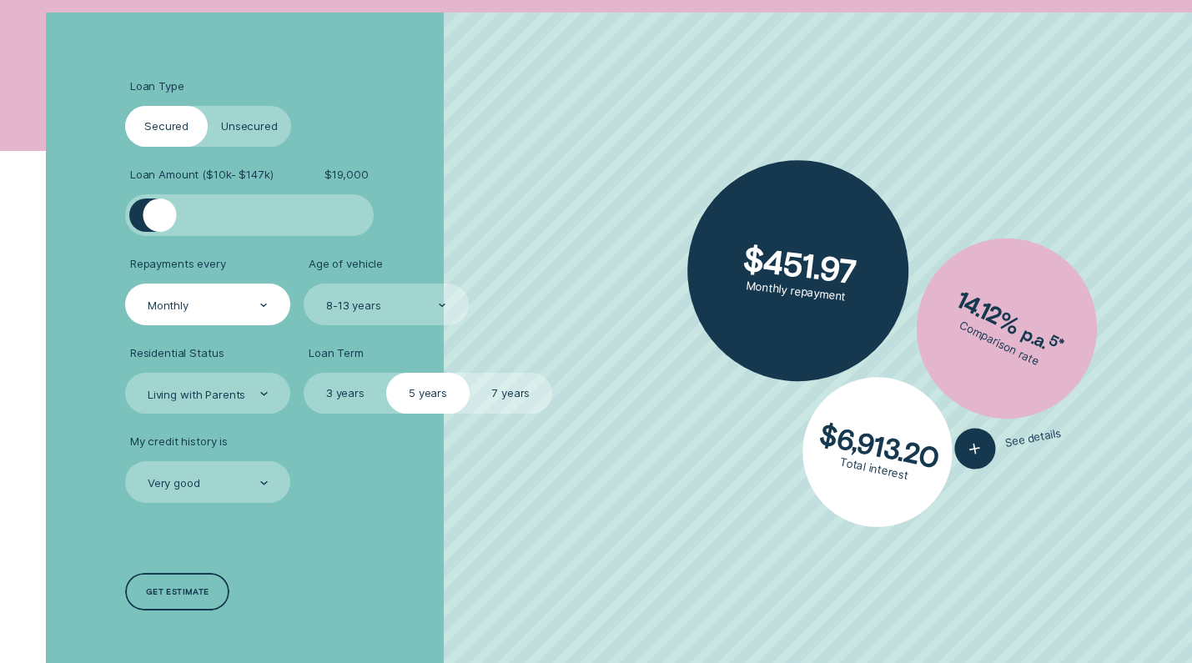
click at [270, 115] on label "Unsecured" at bounding box center [249, 127] width 83 height 42
click at [208, 106] on input "Unsecured" at bounding box center [208, 106] width 0 height 0
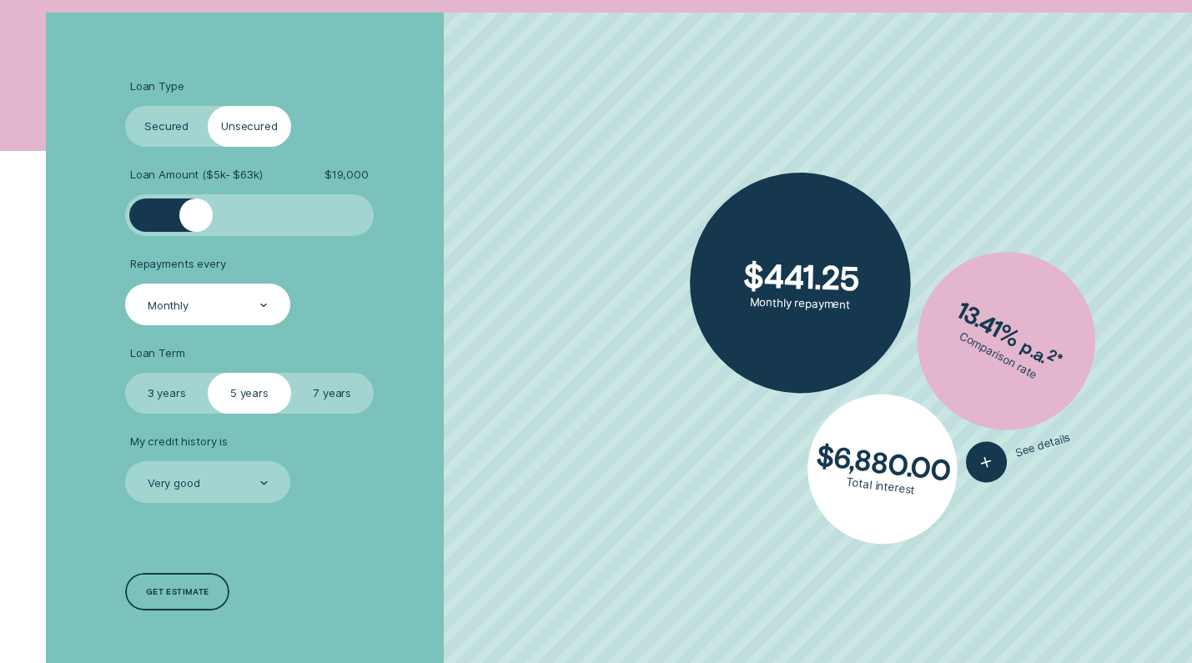
click at [314, 385] on label "7 years" at bounding box center [332, 394] width 83 height 42
click at [291, 373] on input "7 years" at bounding box center [291, 373] width 0 height 0
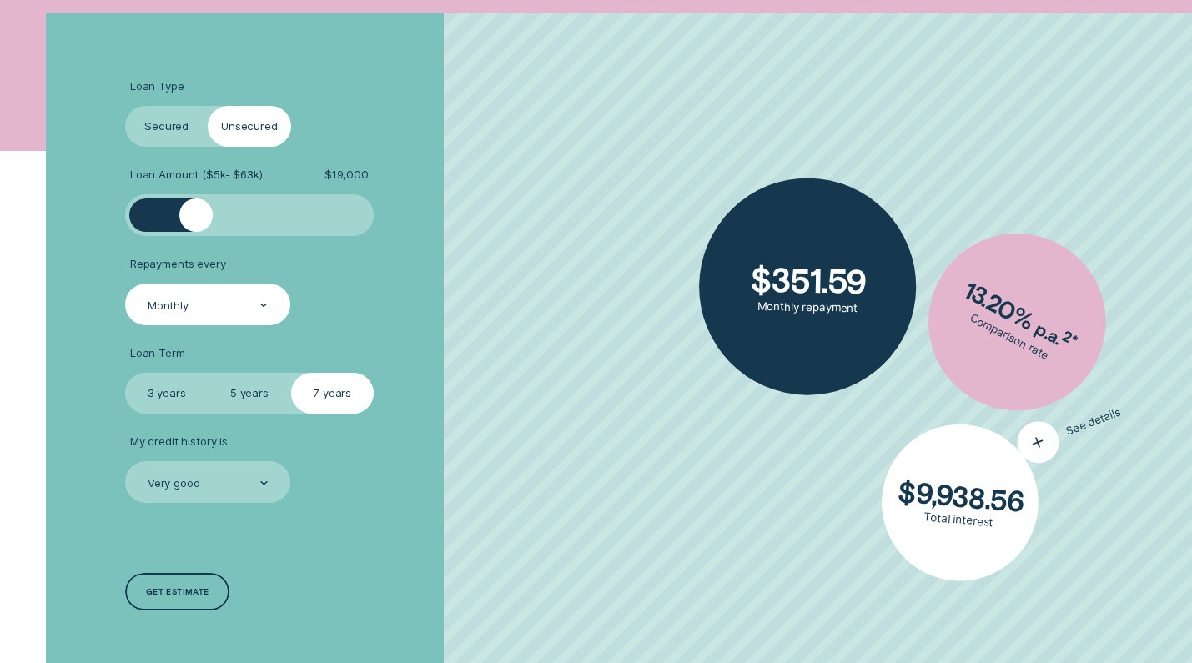
click at [1043, 447] on button "See details" at bounding box center [1069, 431] width 115 height 76
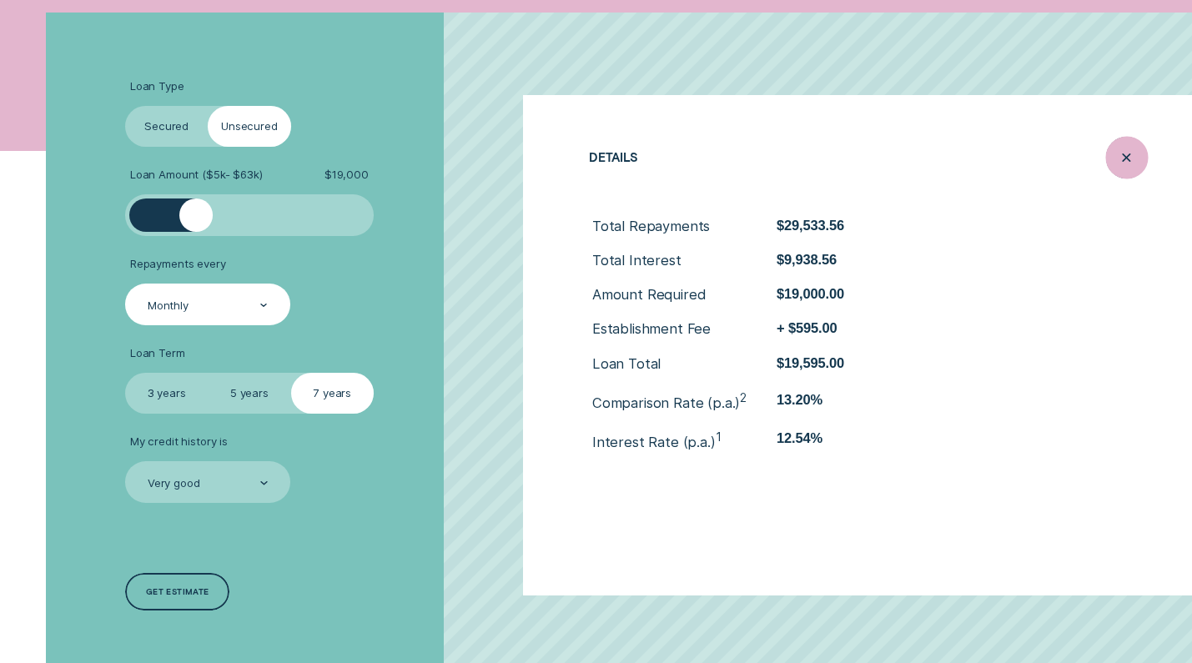
click at [1119, 154] on icon "Close loan details" at bounding box center [1126, 158] width 21 height 26
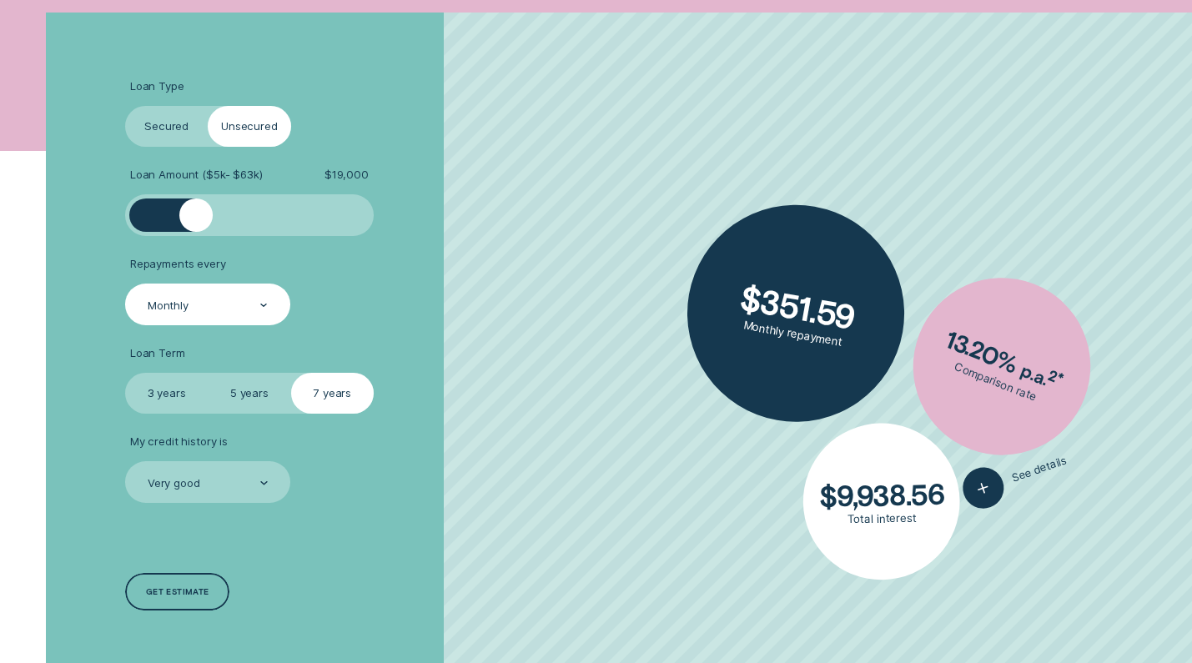
click at [259, 400] on label "5 years" at bounding box center [249, 394] width 83 height 42
click at [208, 373] on input "5 years" at bounding box center [208, 373] width 0 height 0
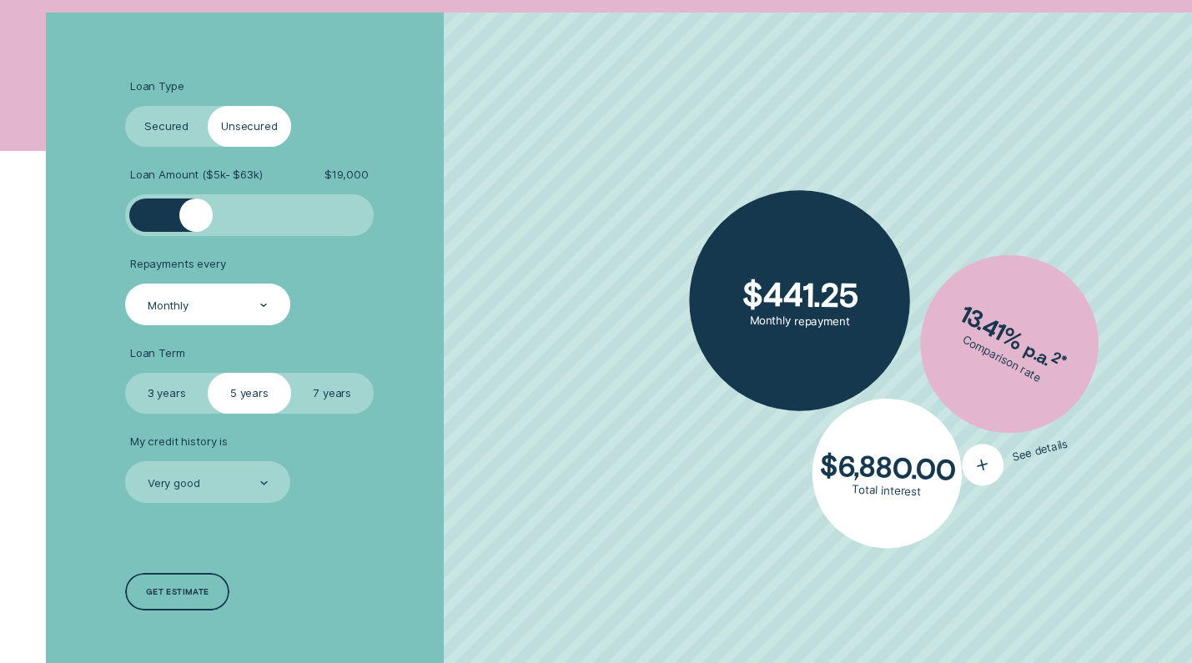
click at [973, 460] on div "button" at bounding box center [983, 465] width 50 height 50
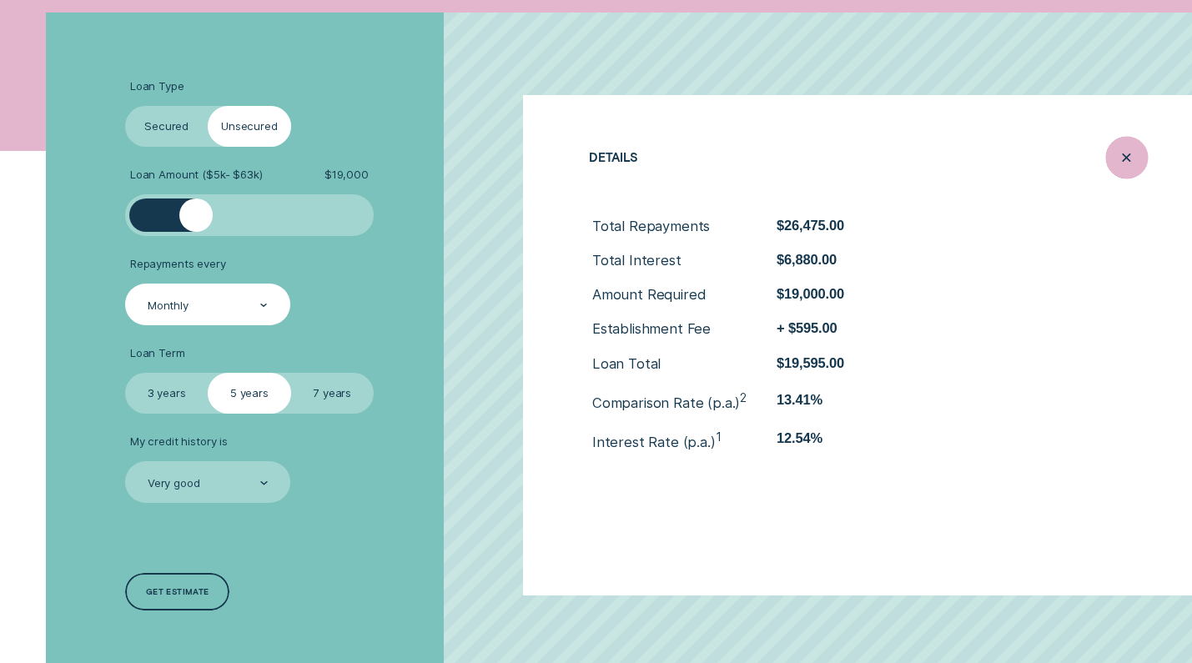
click at [1128, 148] on icon "Close loan details" at bounding box center [1126, 158] width 21 height 26
